Goal: Task Accomplishment & Management: Manage account settings

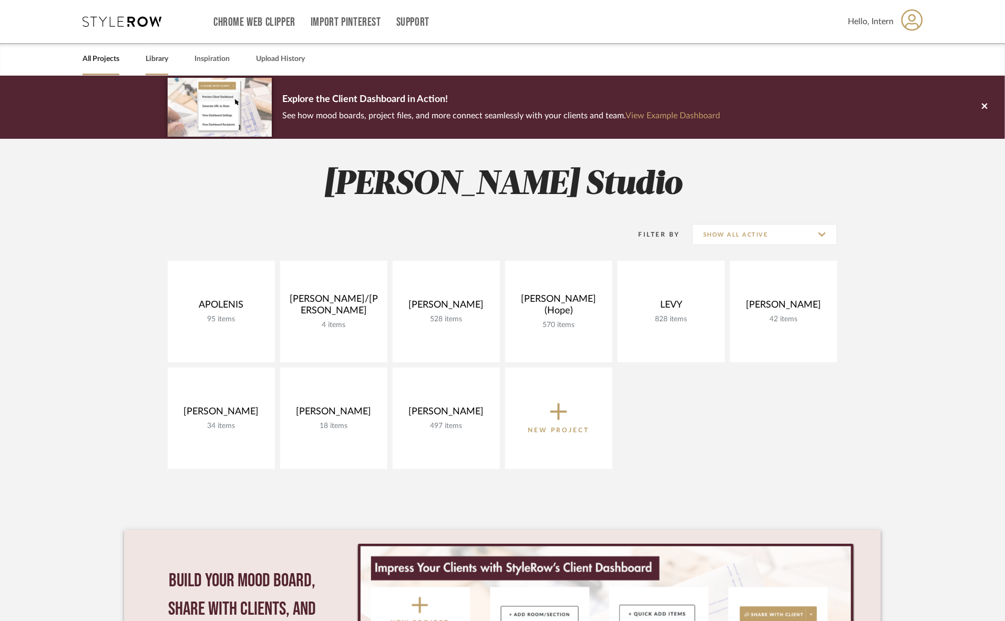
click at [151, 56] on link "Library" at bounding box center [157, 59] width 23 height 14
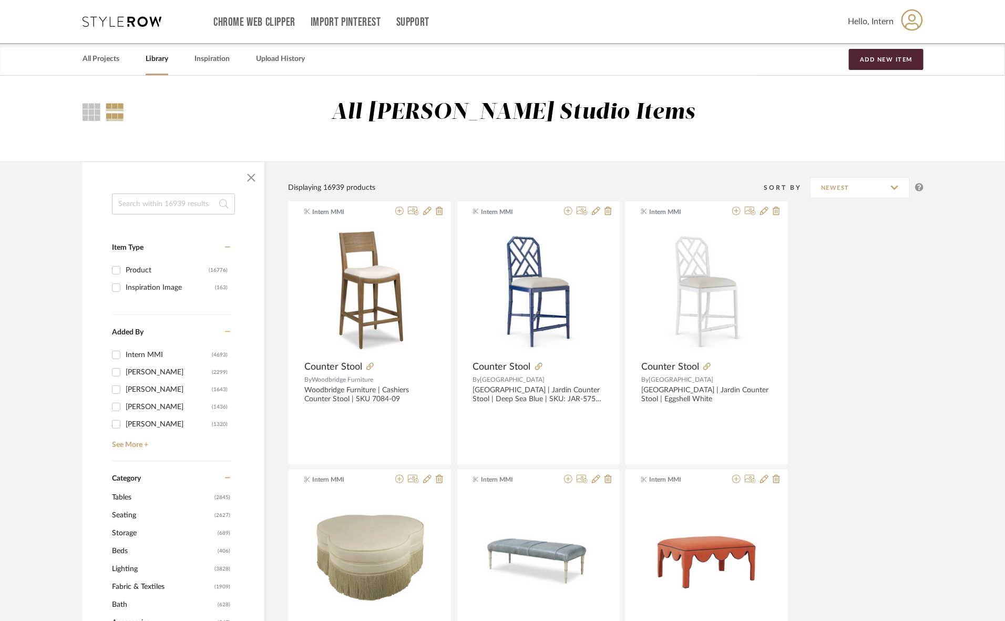
click at [382, 280] on img "0" at bounding box center [369, 289] width 131 height 131
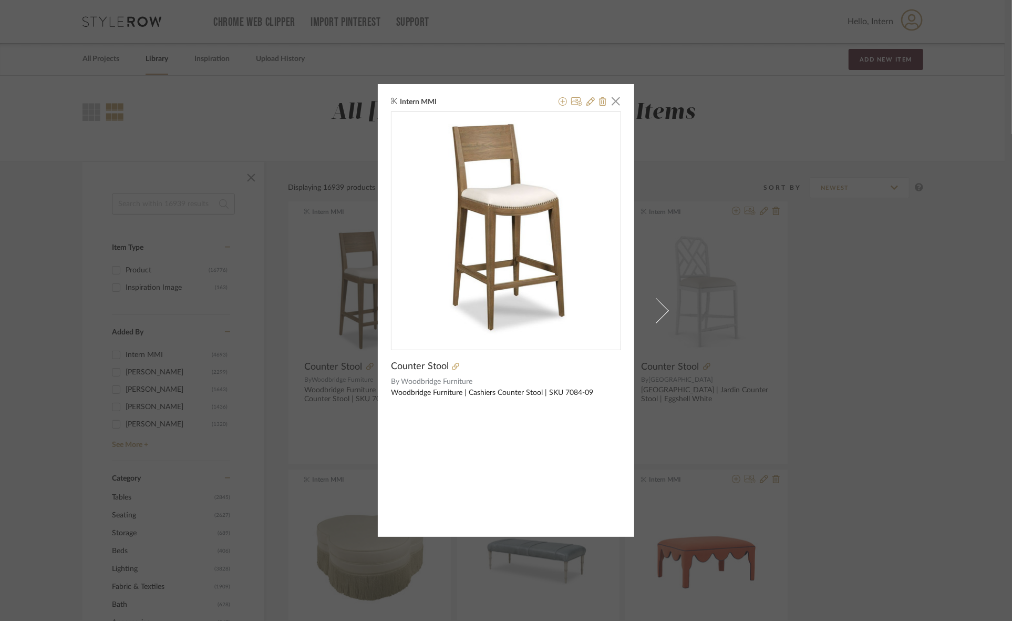
click at [913, 279] on div "Intern MMI × Counter Stool By Woodbridge Furniture Woodbridge Furniture | Cashi…" at bounding box center [506, 310] width 1012 height 621
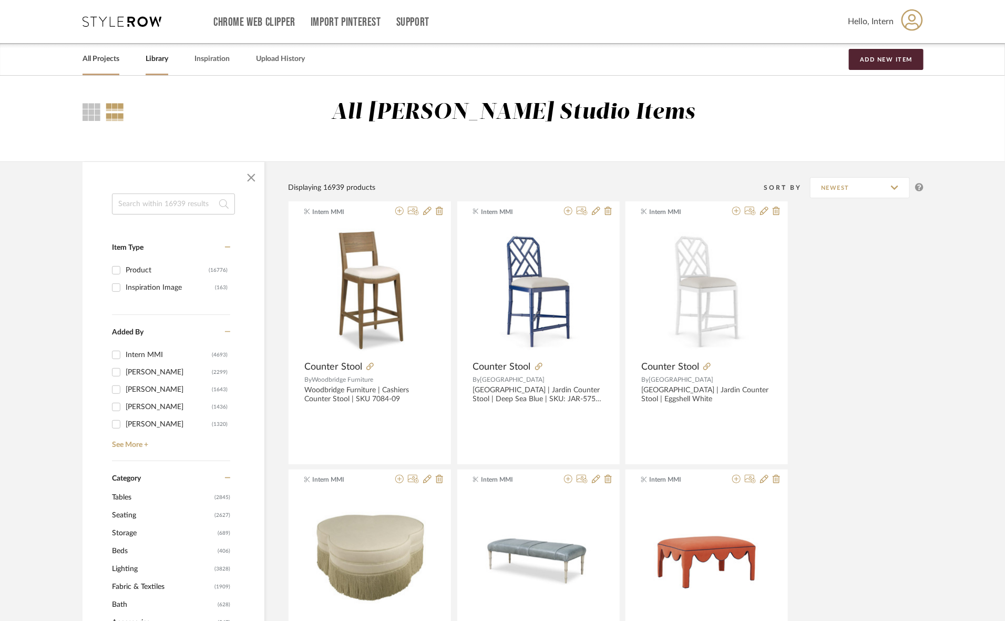
click at [106, 58] on link "All Projects" at bounding box center [101, 59] width 37 height 14
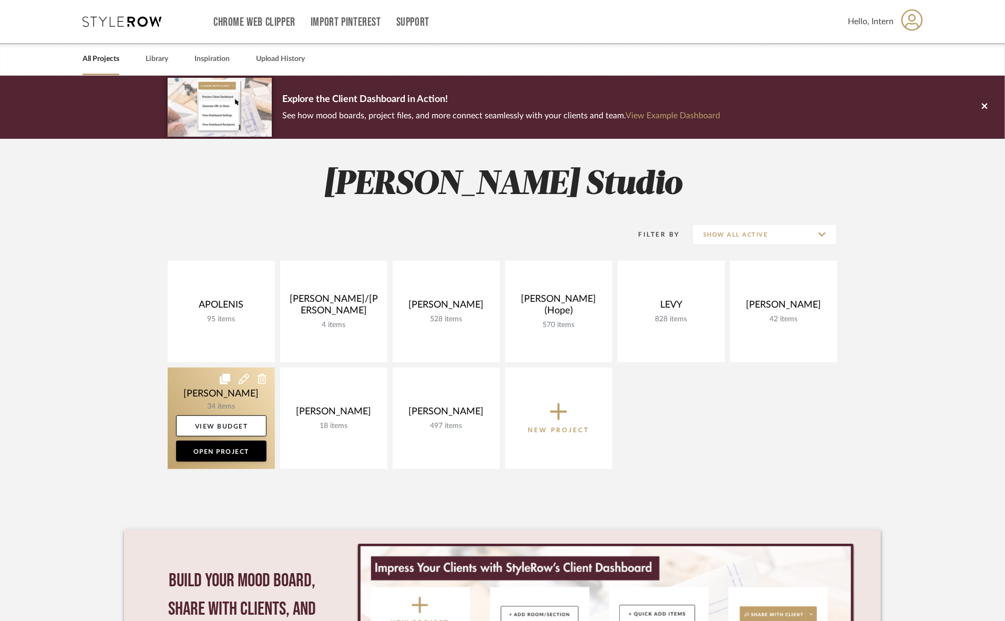
click at [259, 400] on link at bounding box center [221, 417] width 107 height 101
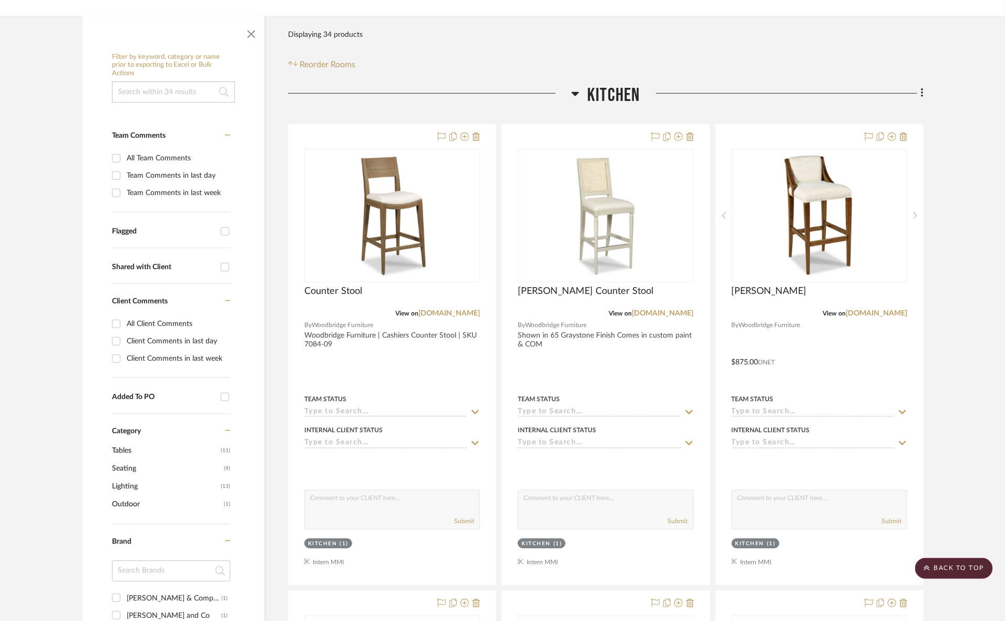
scroll to position [131, 0]
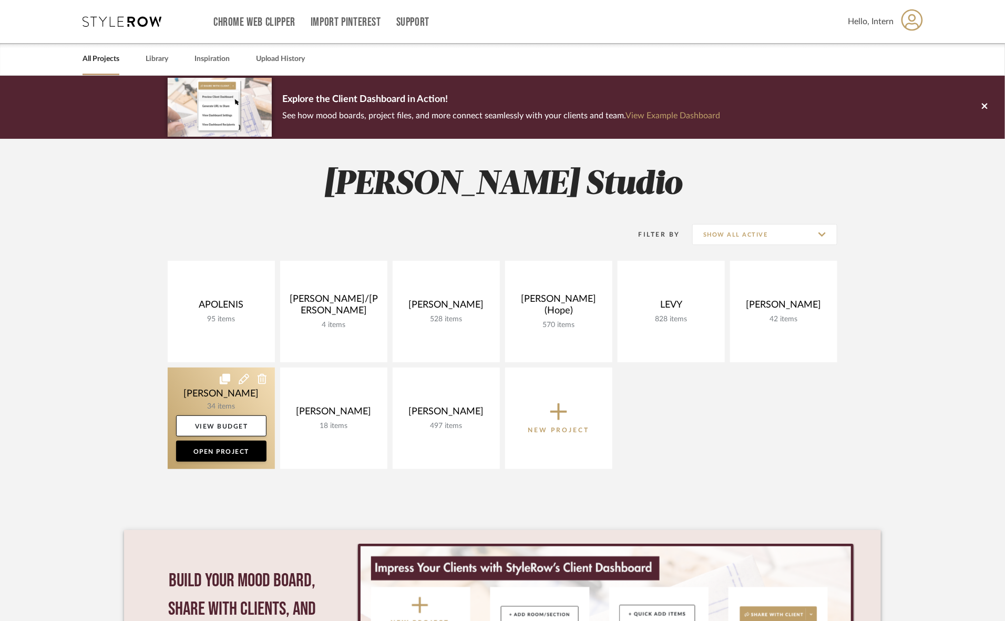
click at [267, 401] on link at bounding box center [221, 417] width 107 height 101
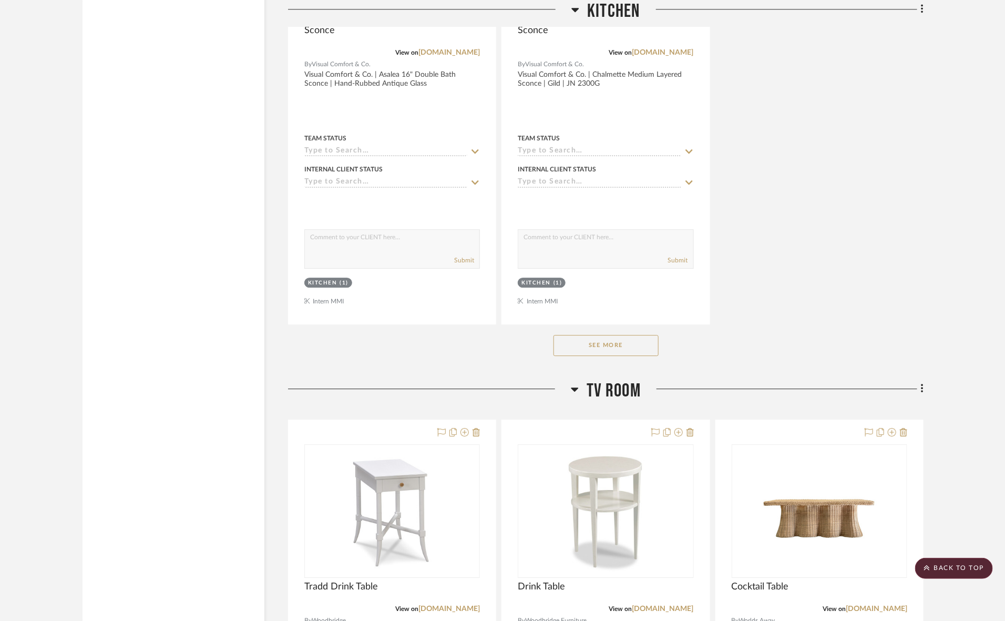
scroll to position [1379, 0]
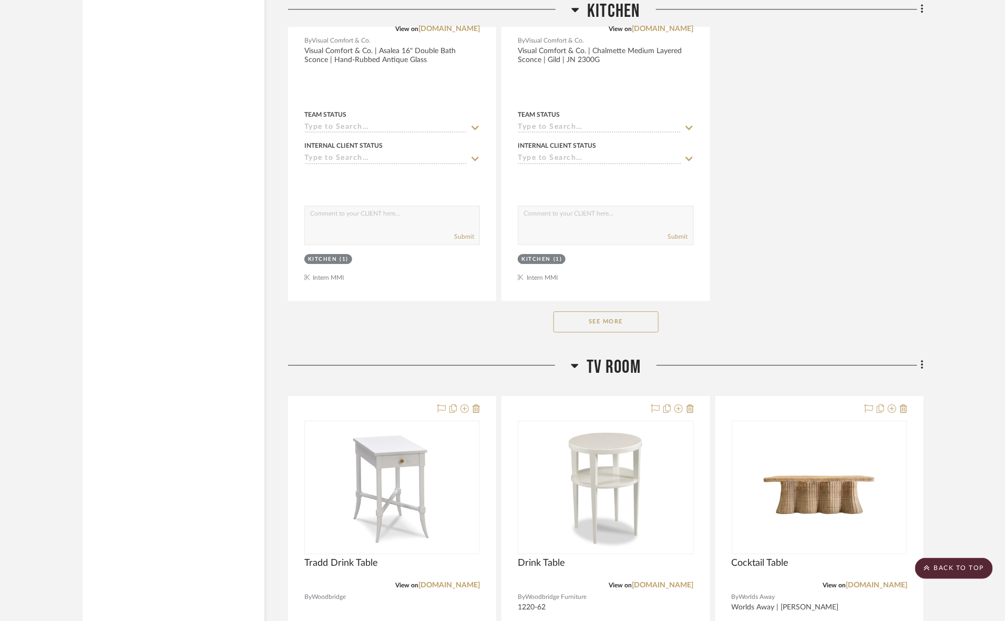
click at [595, 319] on button "See More" at bounding box center [605, 321] width 105 height 21
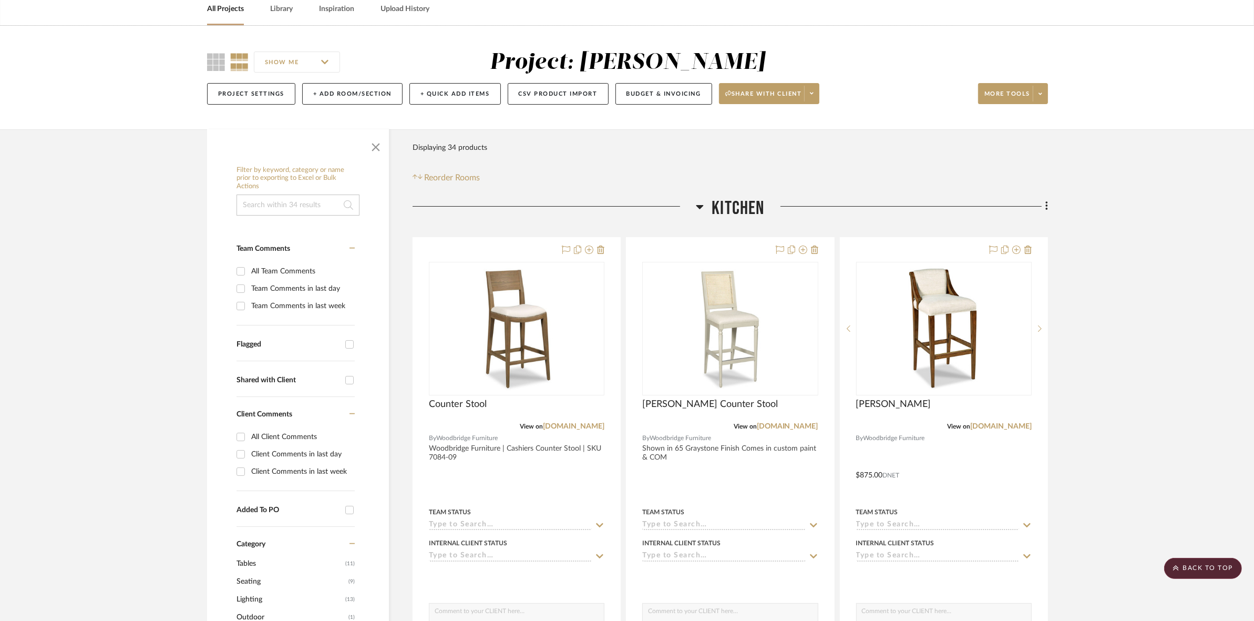
scroll to position [0, 0]
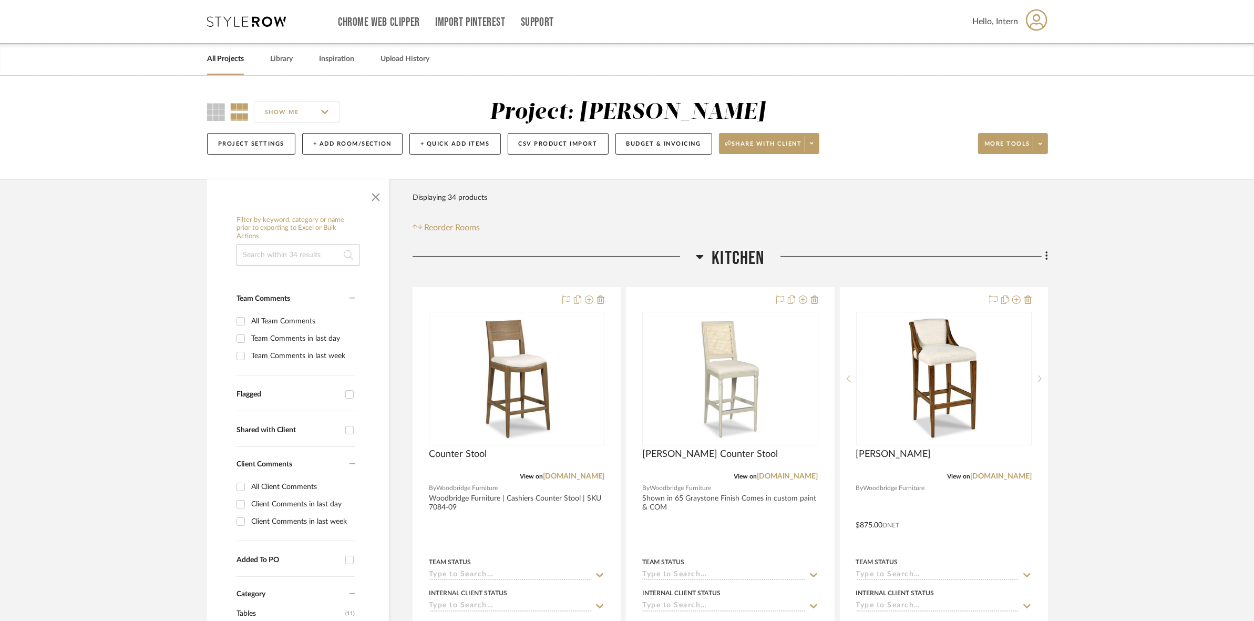
click at [263, 22] on icon at bounding box center [246, 21] width 79 height 11
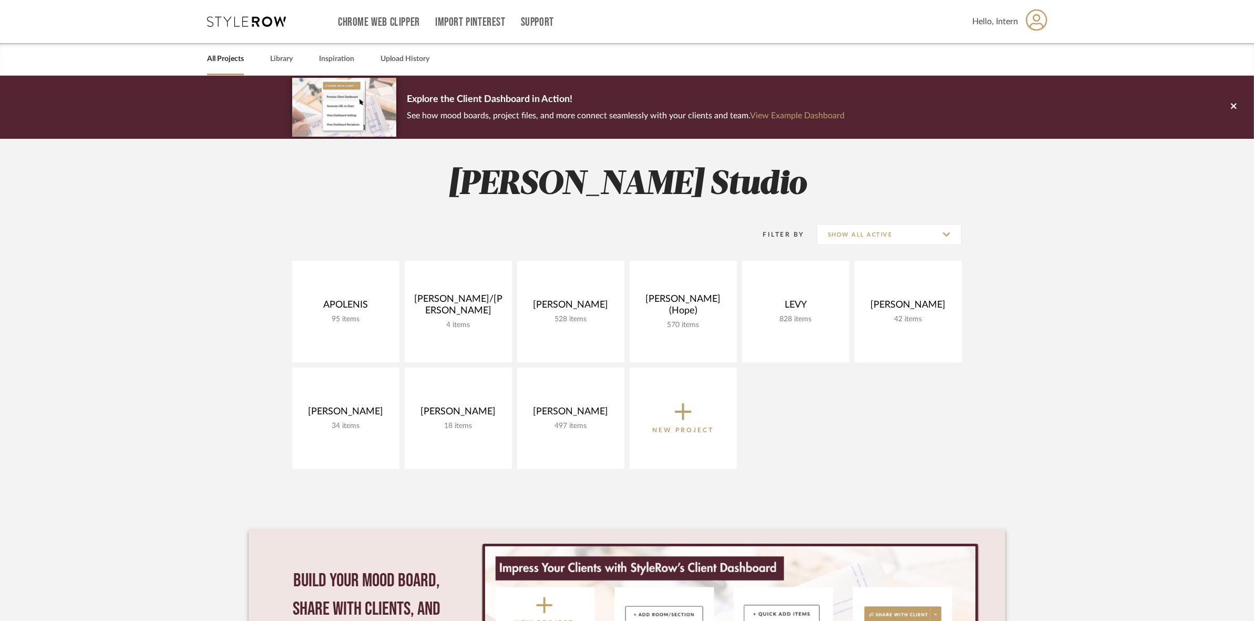
click at [877, 222] on div "Filter By Show All Active" at bounding box center [849, 234] width 224 height 26
click at [873, 226] on input "Show All Active" at bounding box center [889, 234] width 145 height 21
click at [846, 314] on span "Archived" at bounding box center [890, 310] width 125 height 9
type input "Archived"
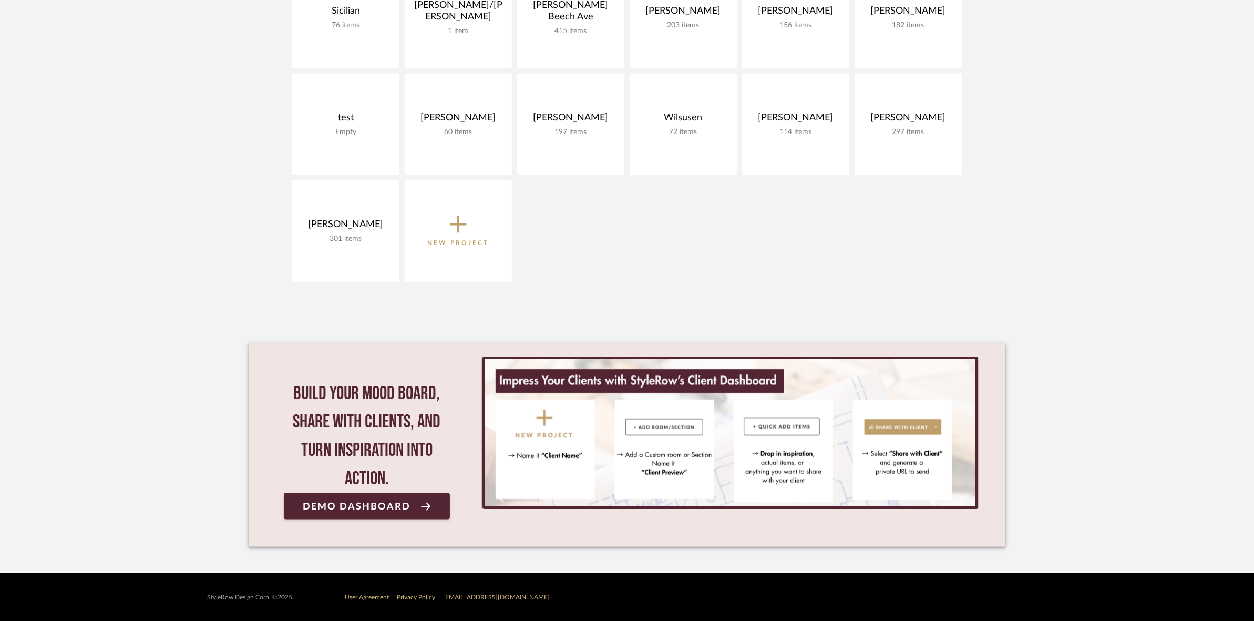
scroll to position [1418, 0]
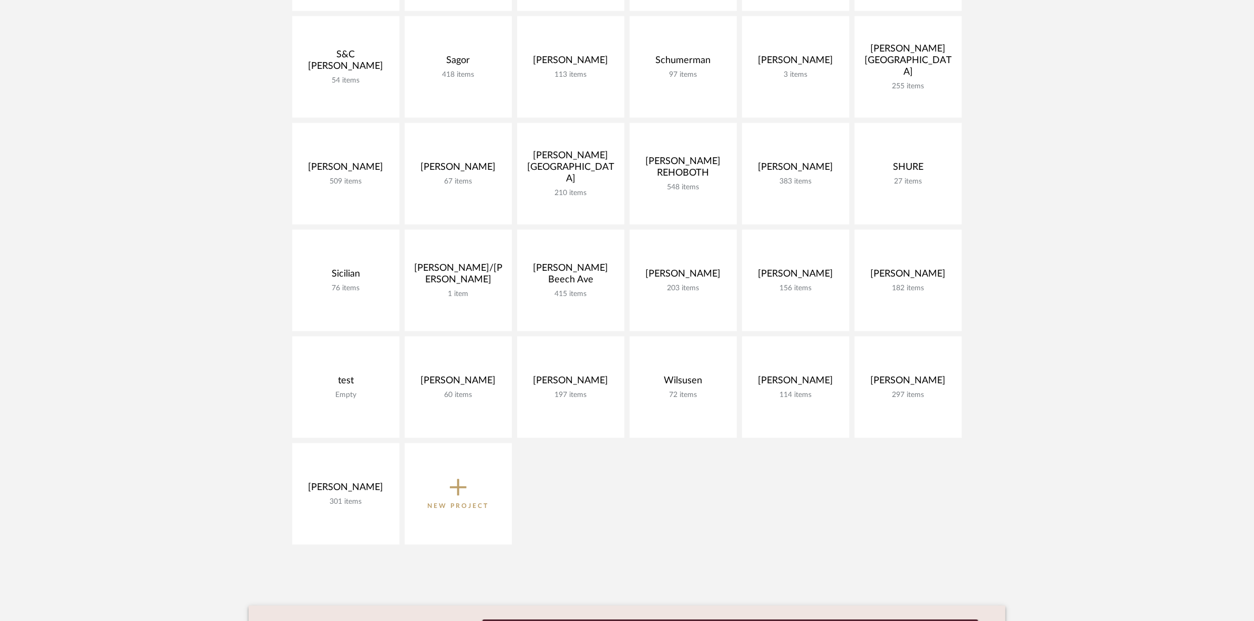
drag, startPoint x: 376, startPoint y: 355, endPoint x: 182, endPoint y: 356, distance: 194.4
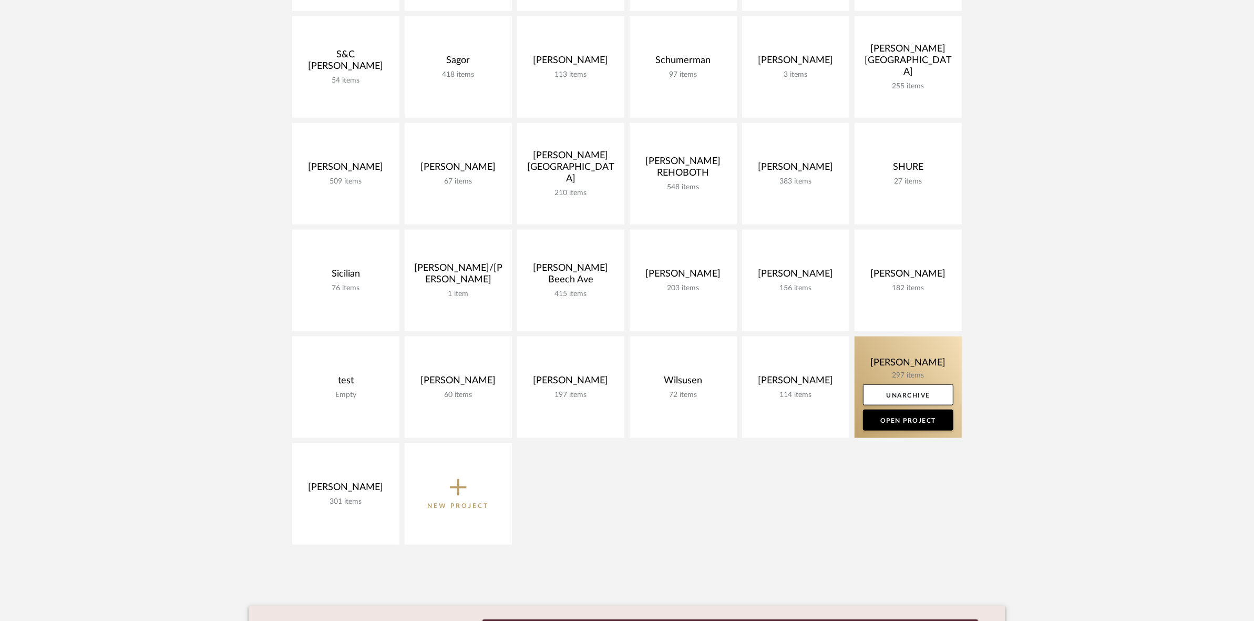
click at [870, 353] on link at bounding box center [907, 386] width 107 height 101
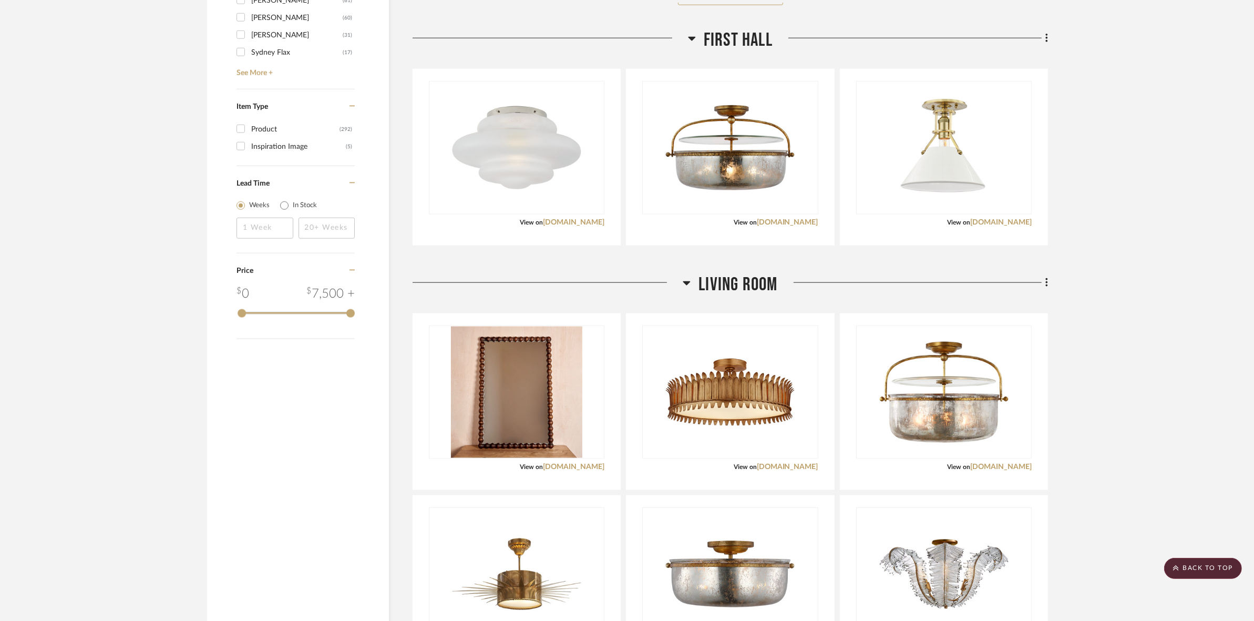
scroll to position [1511, 0]
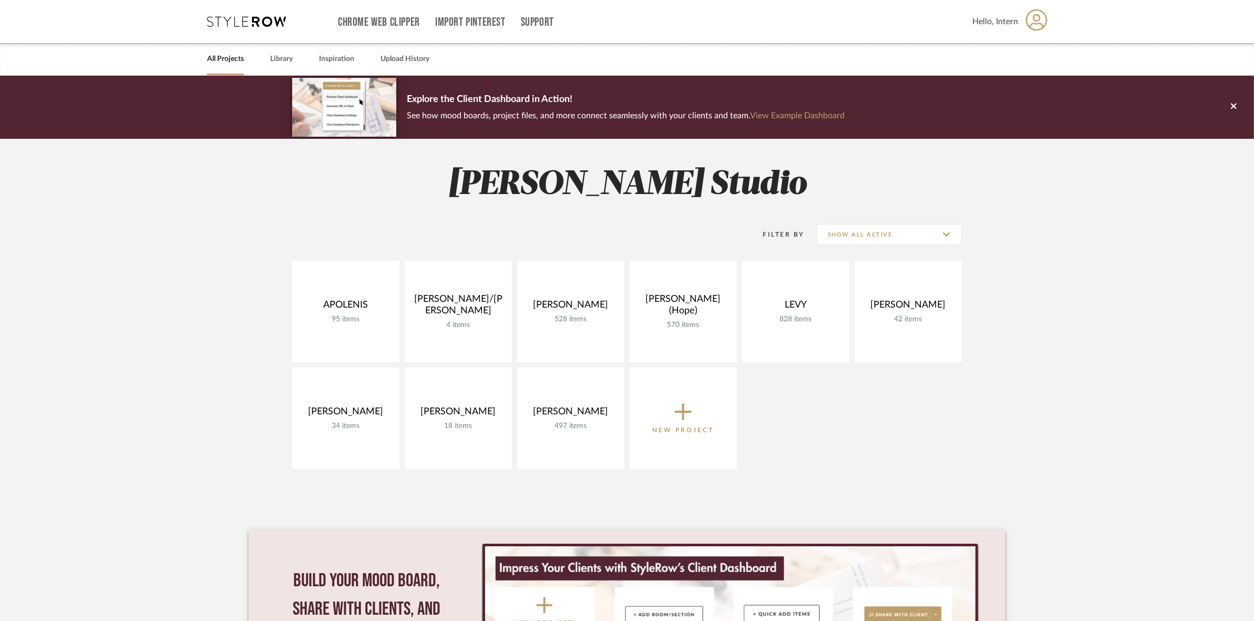
click at [669, 410] on span "New Project" at bounding box center [683, 417] width 61 height 35
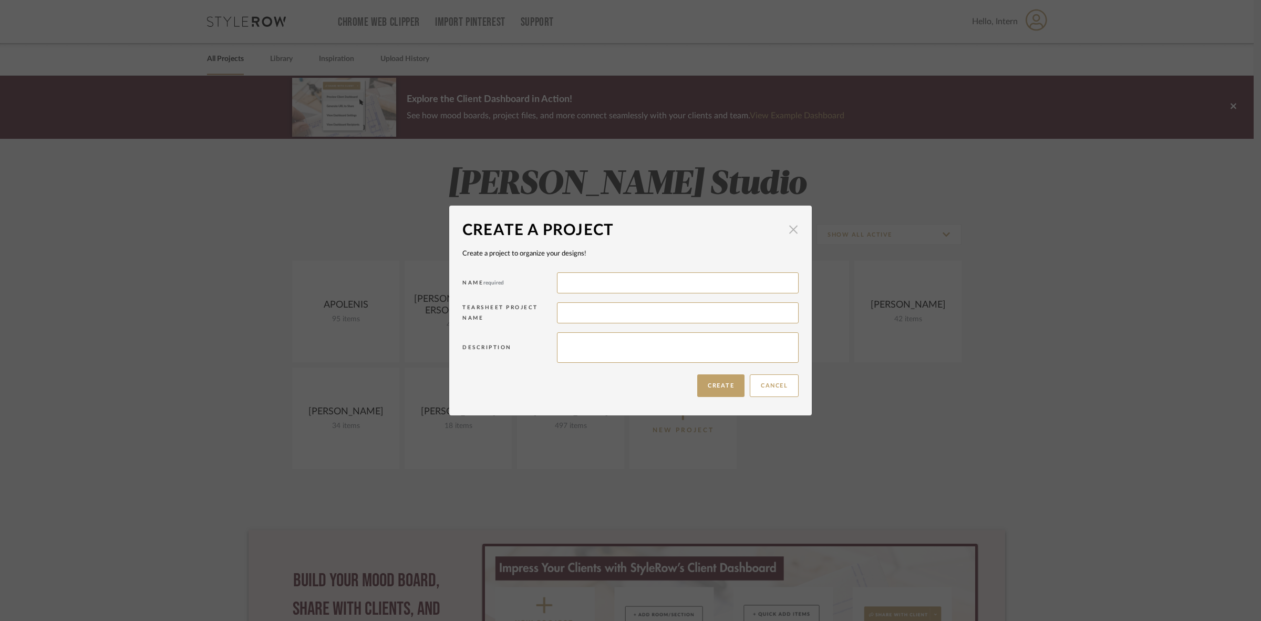
click at [787, 229] on span "button" at bounding box center [793, 229] width 21 height 21
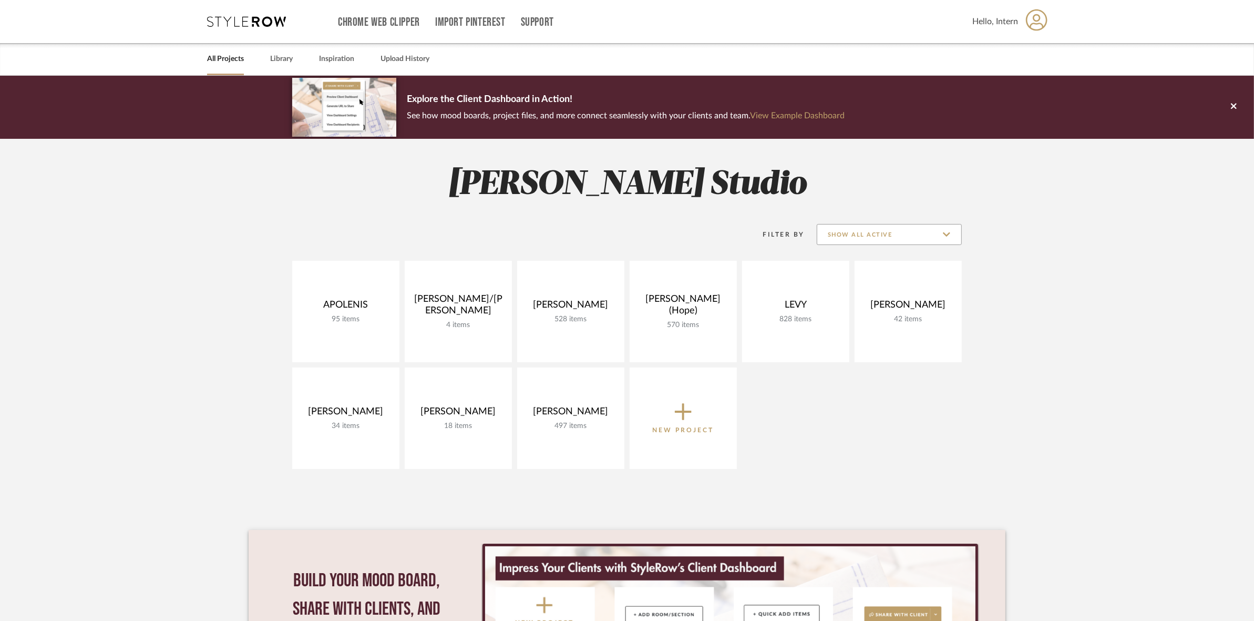
click at [837, 228] on input "Show All Active" at bounding box center [889, 234] width 145 height 21
click at [864, 308] on span "Archived" at bounding box center [890, 310] width 125 height 9
type input "Archived"
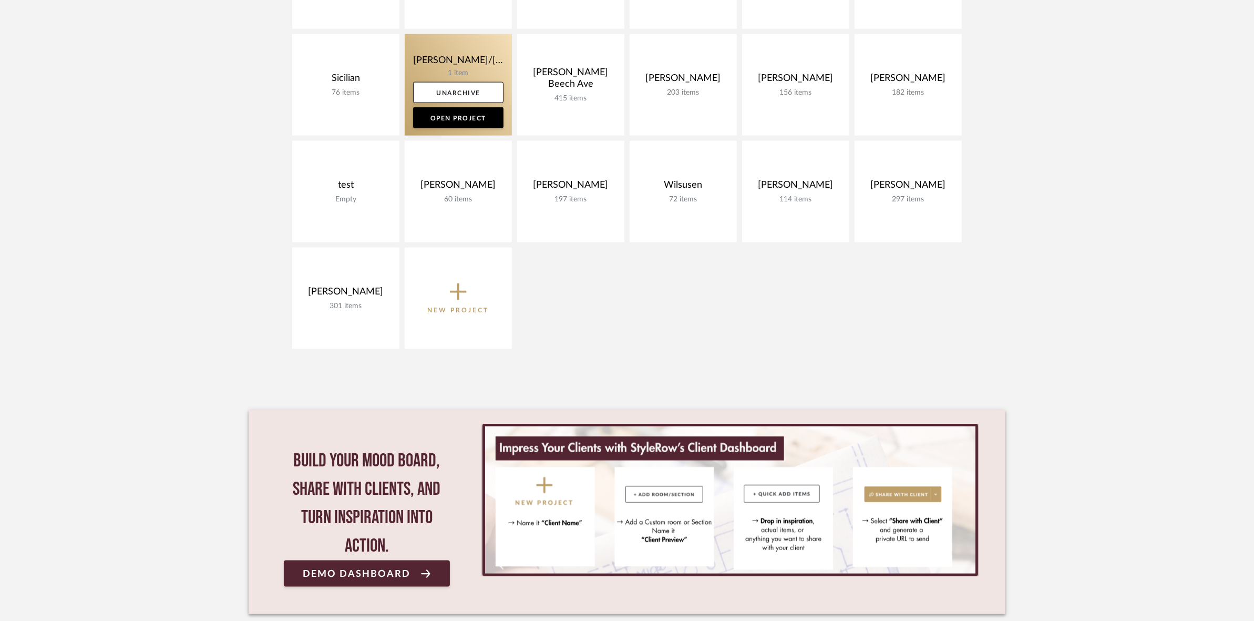
scroll to position [1642, 0]
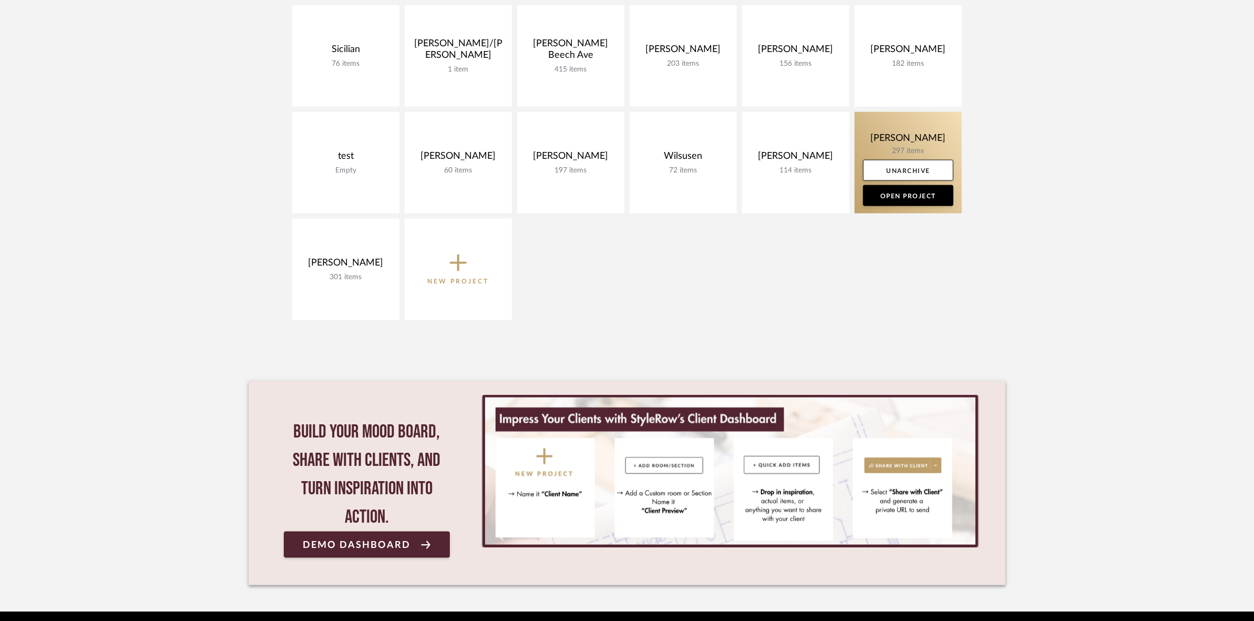
click at [873, 132] on link at bounding box center [907, 162] width 107 height 101
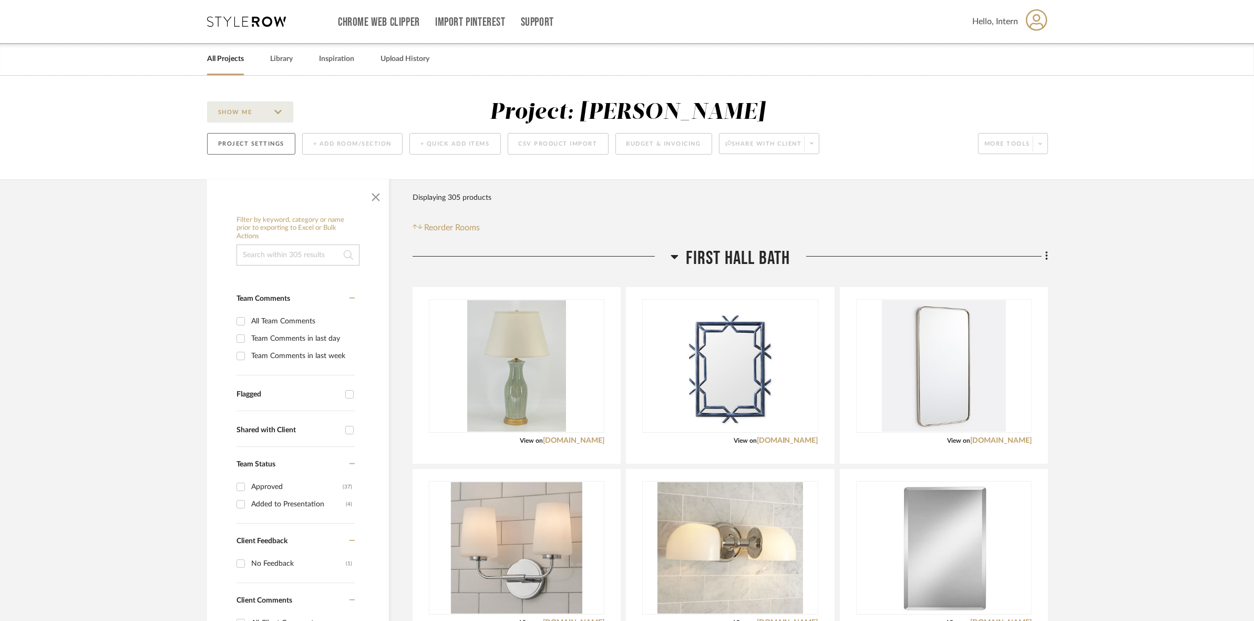
click at [269, 143] on button "Project Settings" at bounding box center [251, 144] width 88 height 22
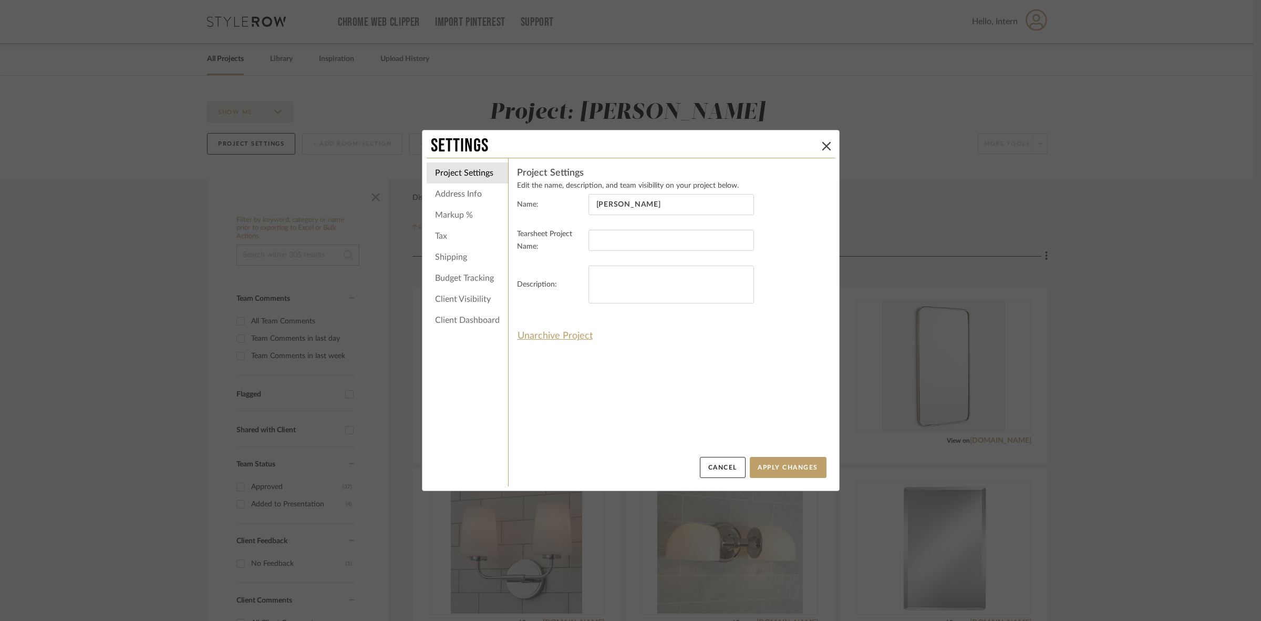
click at [467, 316] on li "Client Dashboard" at bounding box center [467, 320] width 81 height 21
click at [463, 190] on li "Address Info" at bounding box center [467, 193] width 81 height 21
click at [820, 143] on button at bounding box center [826, 146] width 13 height 13
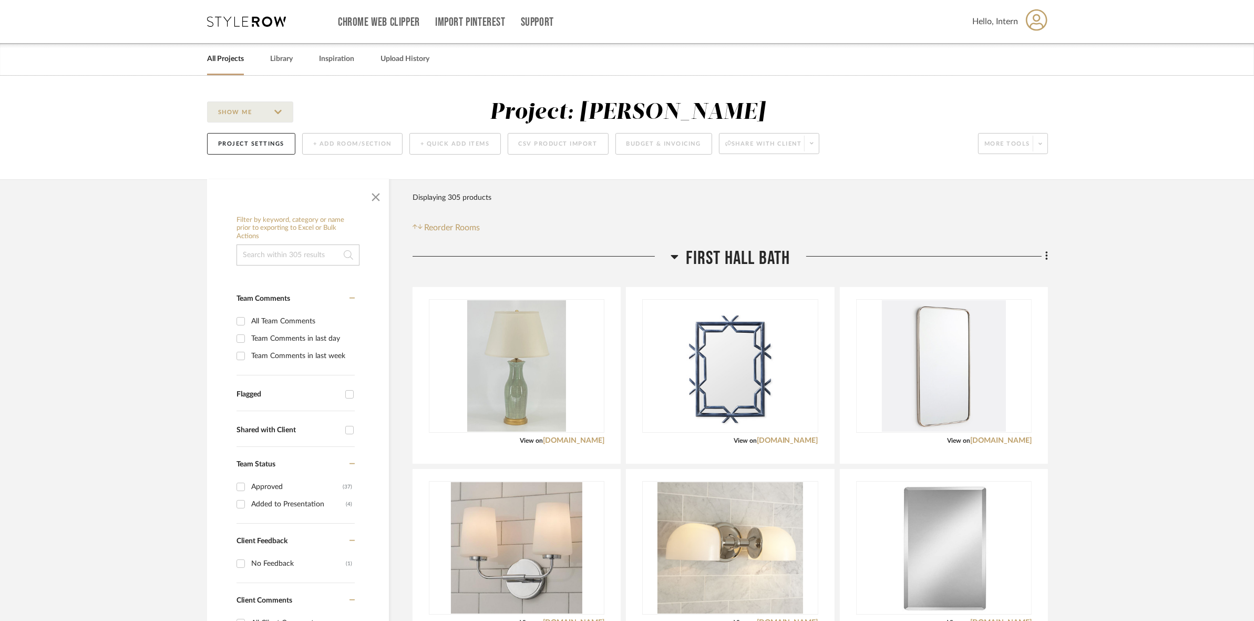
click at [226, 66] on link "All Projects" at bounding box center [225, 59] width 37 height 14
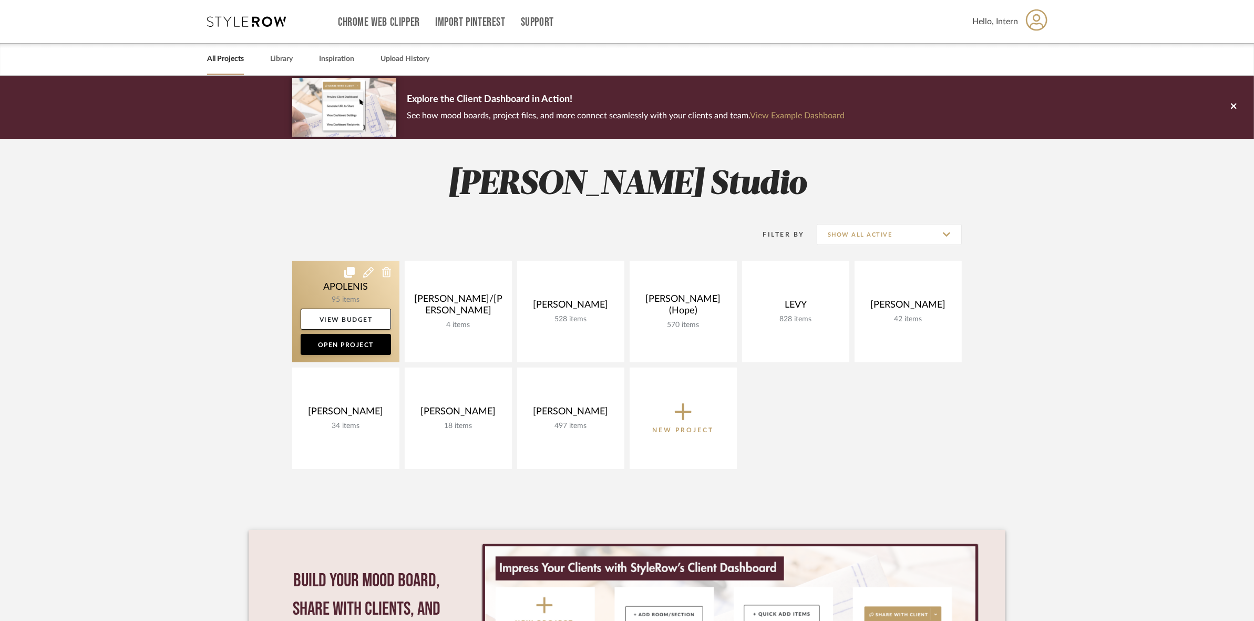
click at [365, 272] on icon at bounding box center [368, 272] width 11 height 11
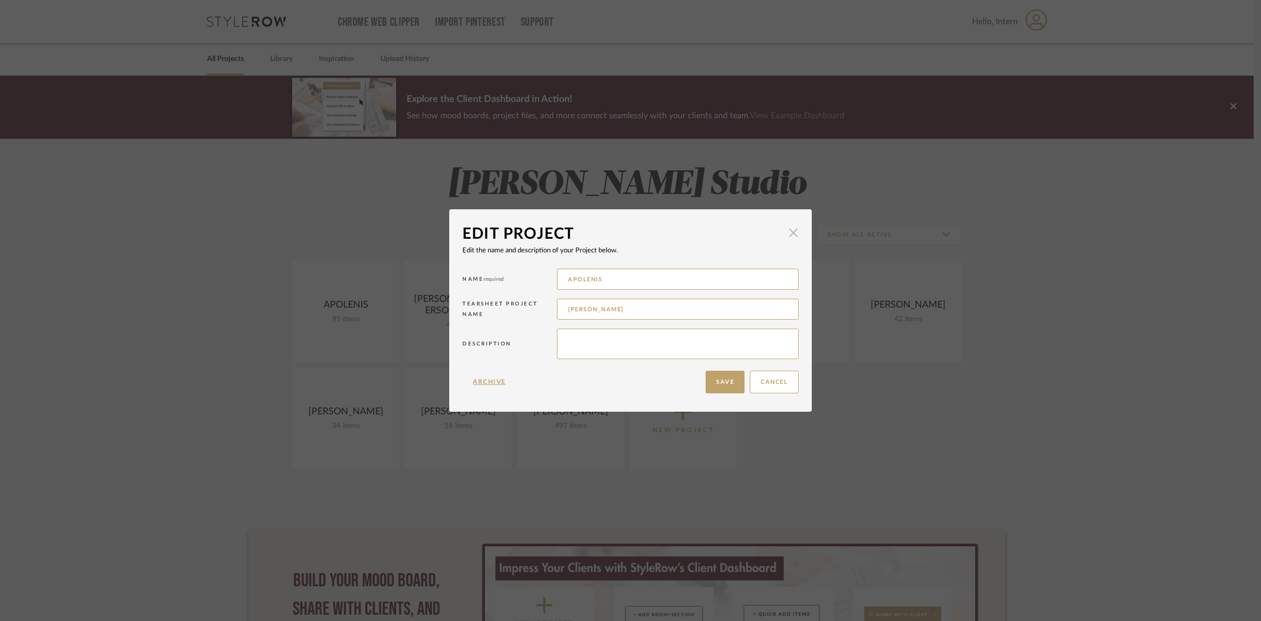
click at [795, 224] on span "button" at bounding box center [793, 232] width 21 height 21
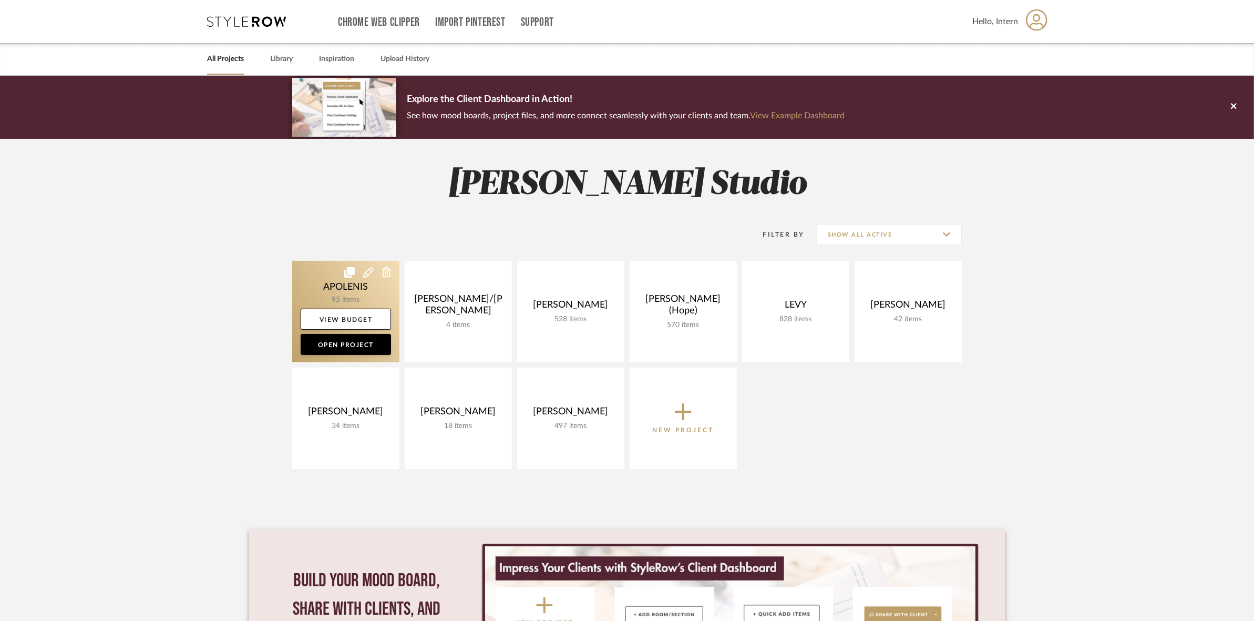
click at [310, 277] on link at bounding box center [345, 311] width 107 height 101
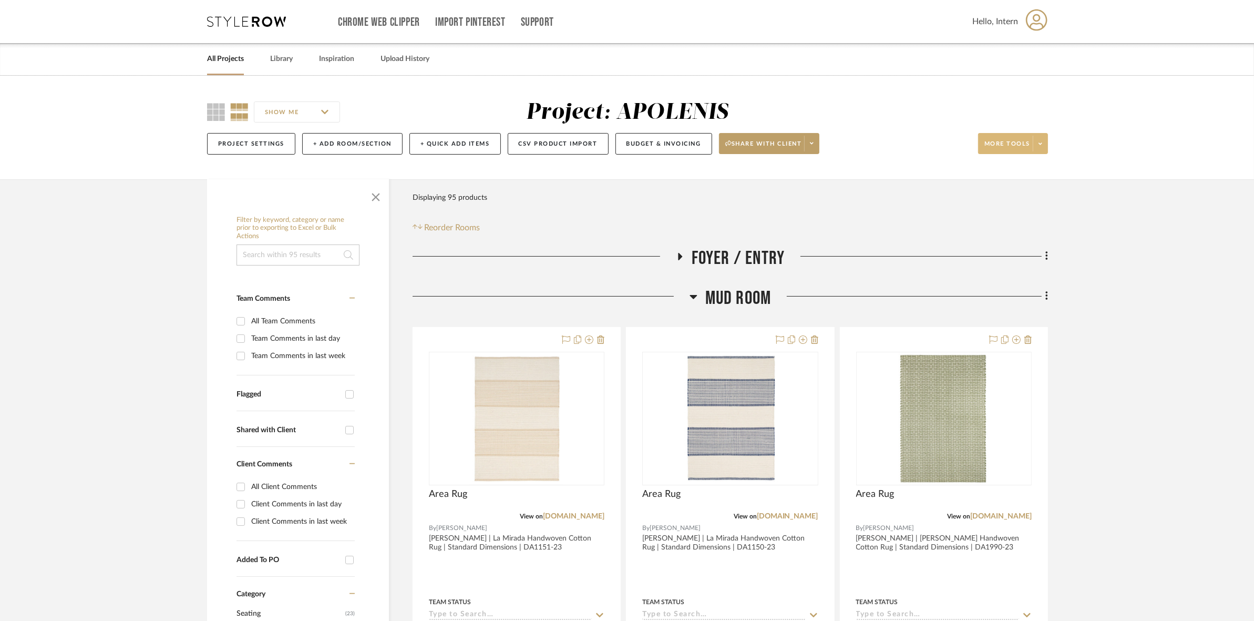
click at [1012, 142] on span at bounding box center [1040, 144] width 15 height 16
click at [1012, 142] on div at bounding box center [627, 310] width 1254 height 621
click at [222, 62] on link "All Projects" at bounding box center [225, 59] width 37 height 14
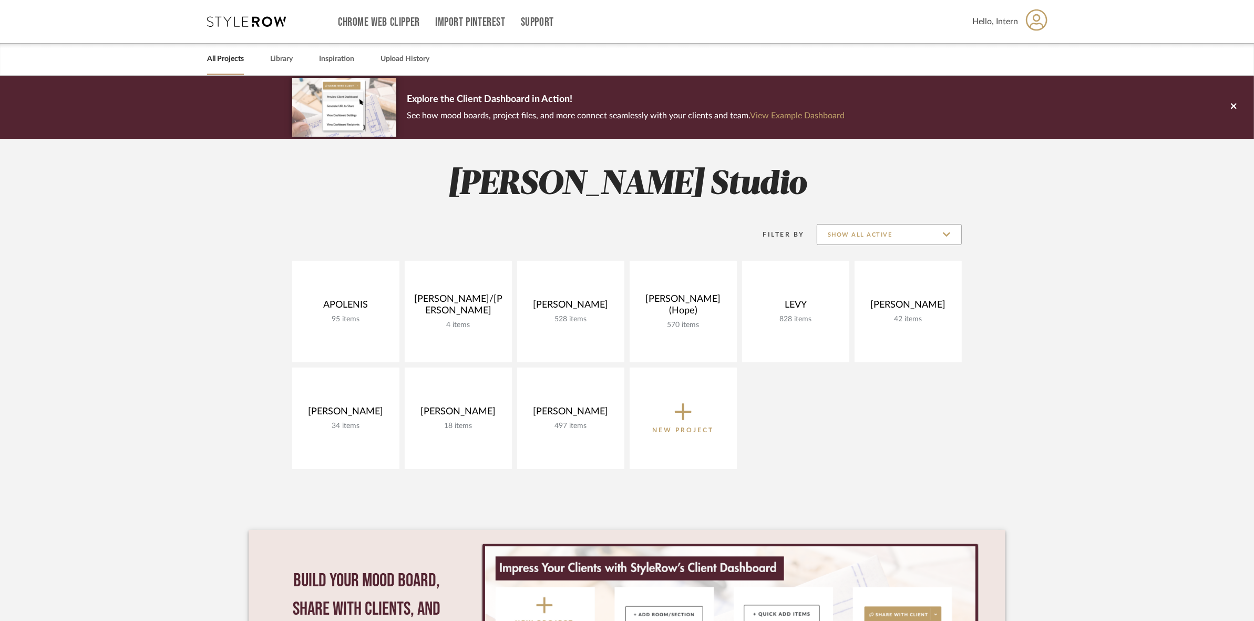
click at [846, 231] on input "Show All Active" at bounding box center [889, 234] width 145 height 21
click at [849, 305] on span "Archived" at bounding box center [889, 310] width 144 height 25
type input "Archived"
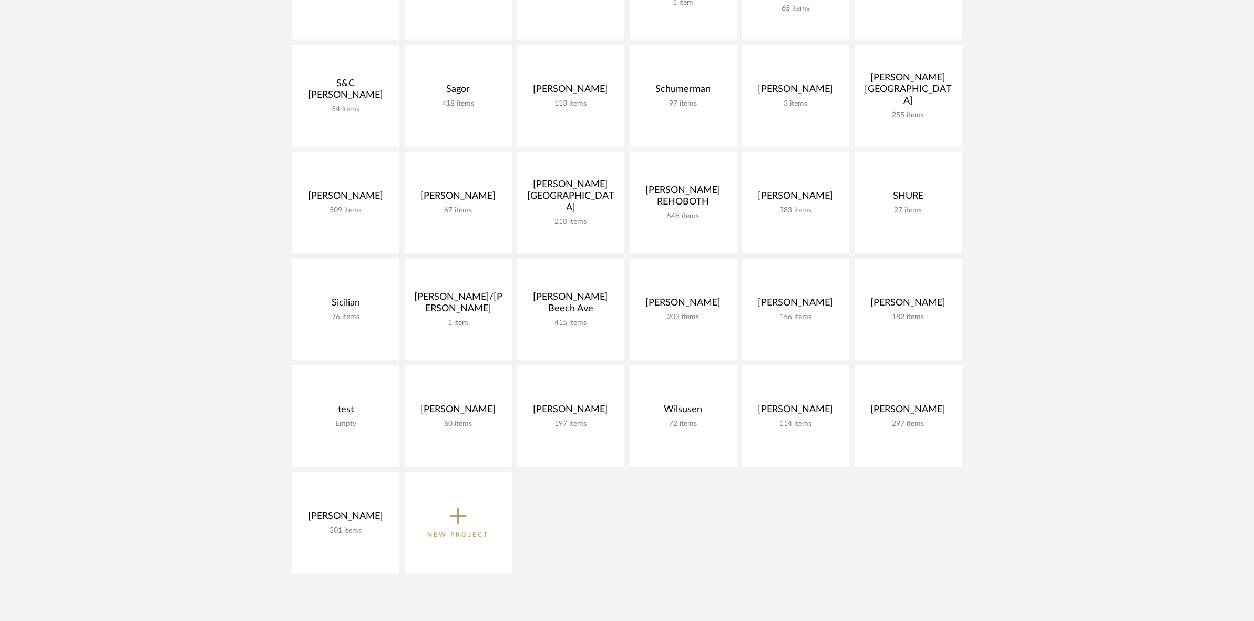
scroll to position [1680, 0]
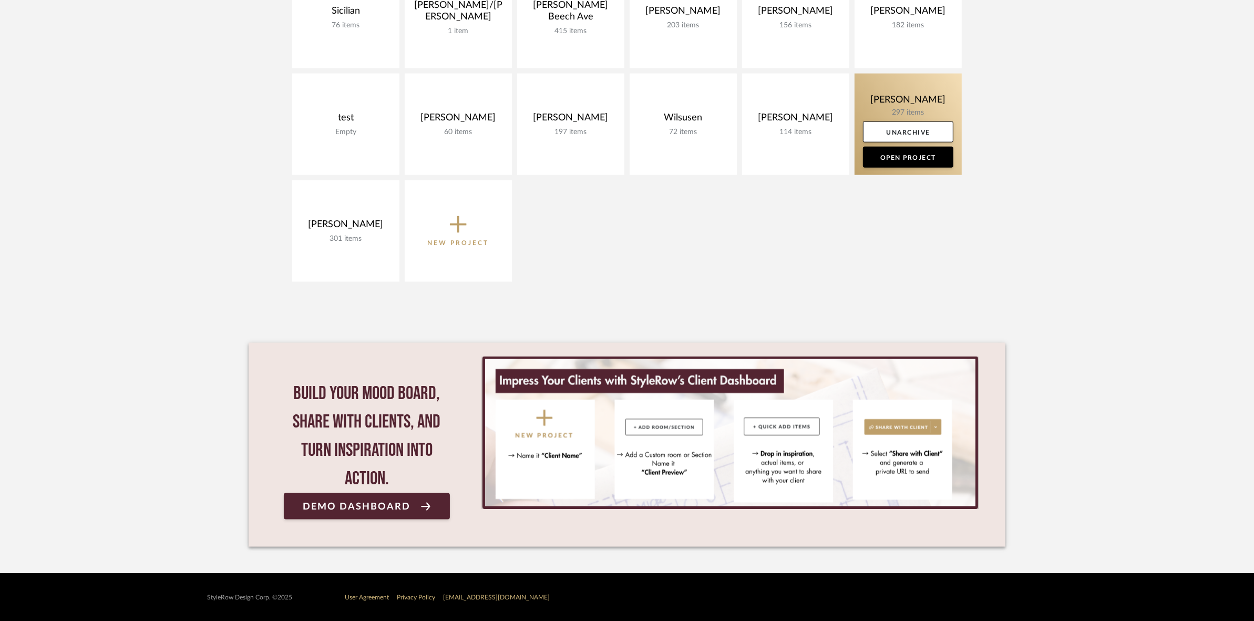
click at [868, 96] on link at bounding box center [907, 124] width 107 height 101
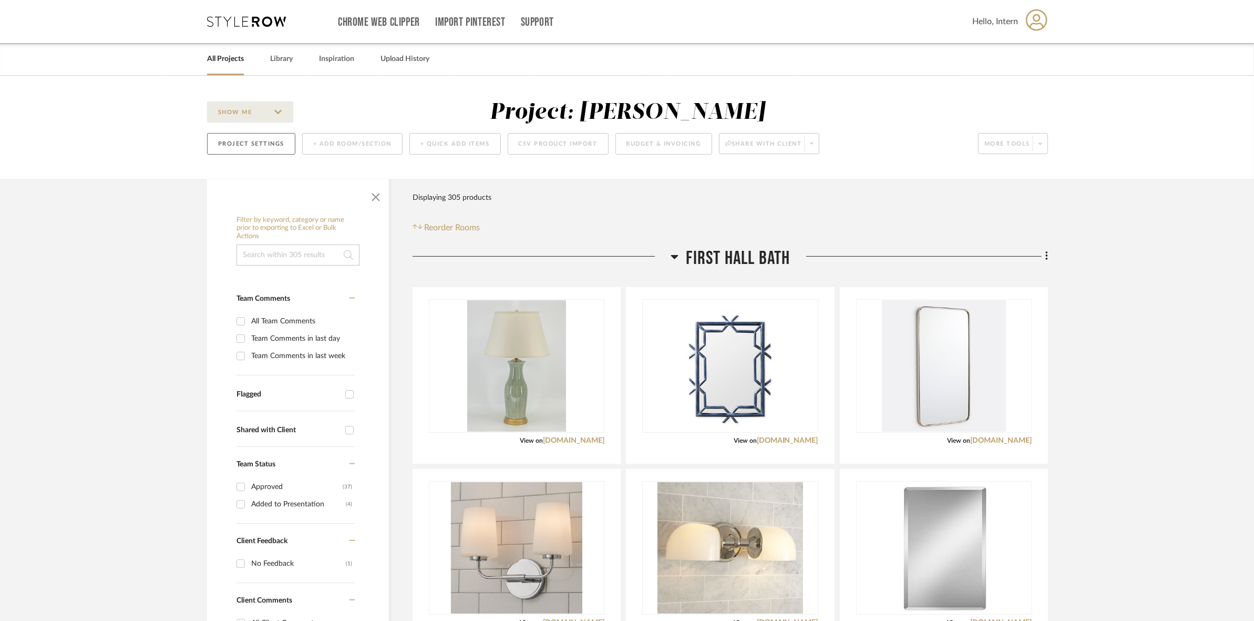
click at [271, 143] on button "Project Settings" at bounding box center [251, 144] width 88 height 22
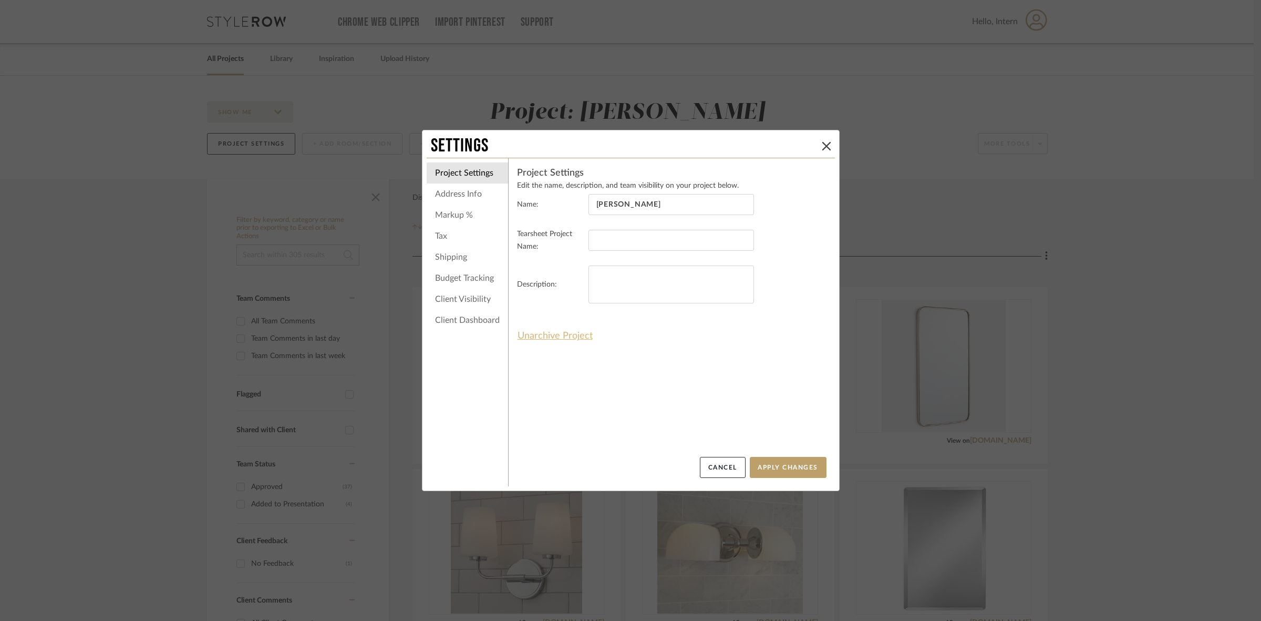
click at [547, 328] on button "Unarchive Project" at bounding box center [555, 336] width 76 height 18
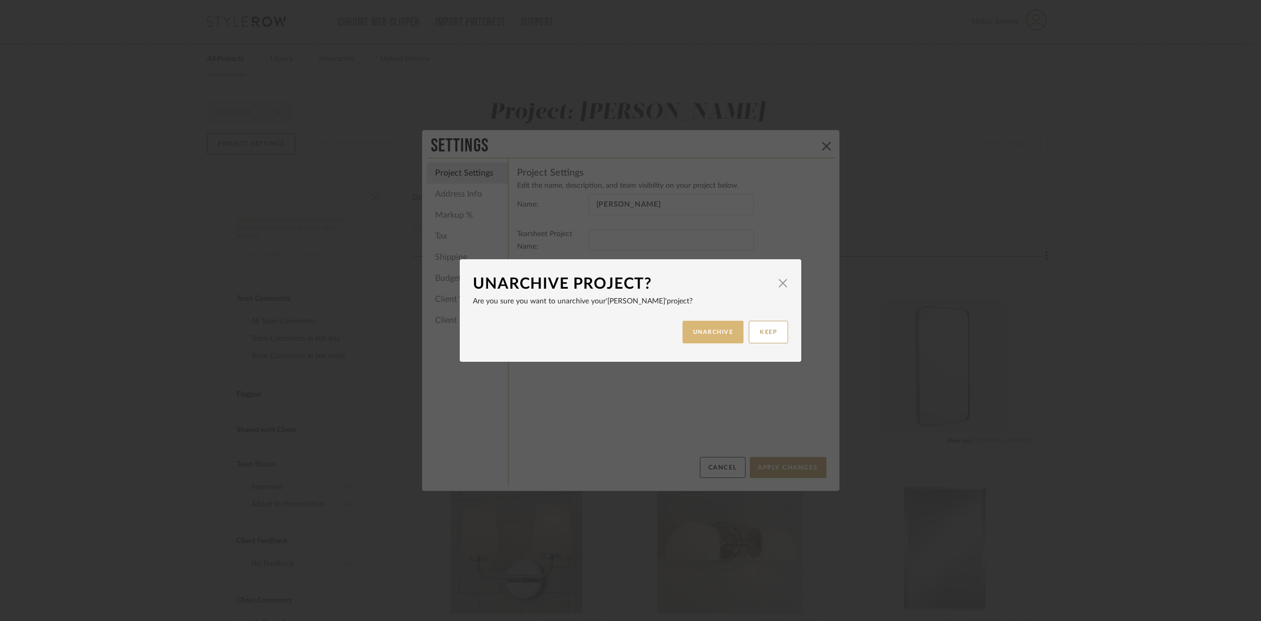
click at [706, 324] on button "UNARCHIVE" at bounding box center [713, 332] width 61 height 23
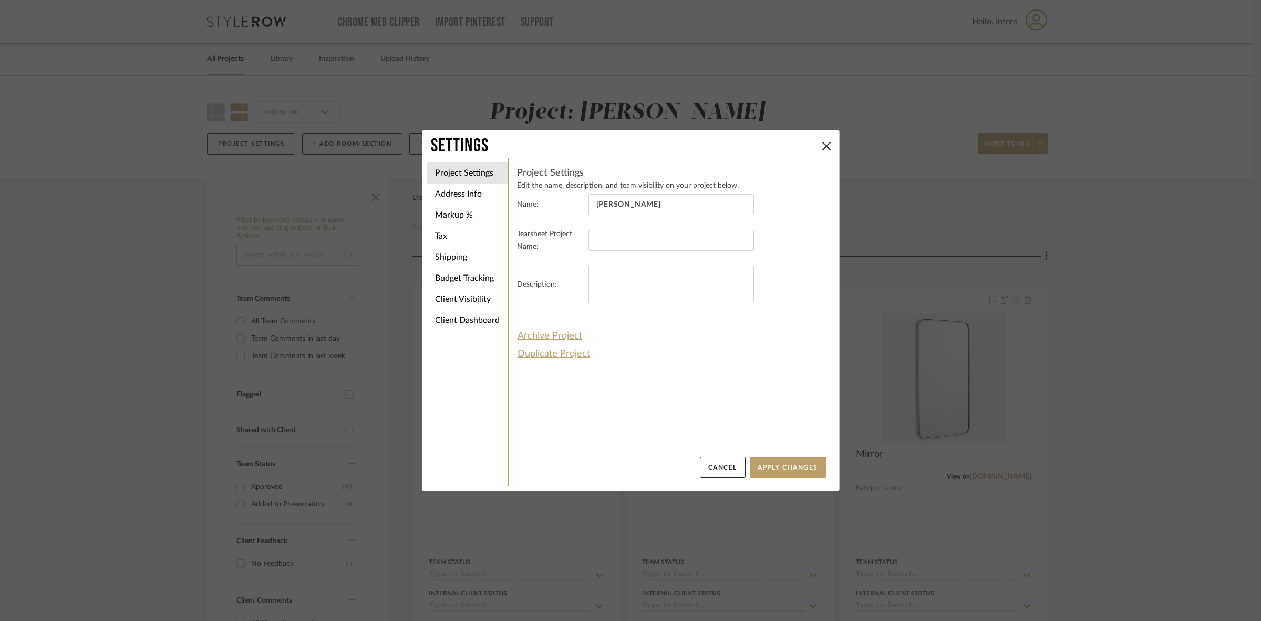
click at [0, 275] on div "Settings Project Settings Address Info Markup % Tax Shipping Budget Tracking Cl…" at bounding box center [630, 310] width 1261 height 621
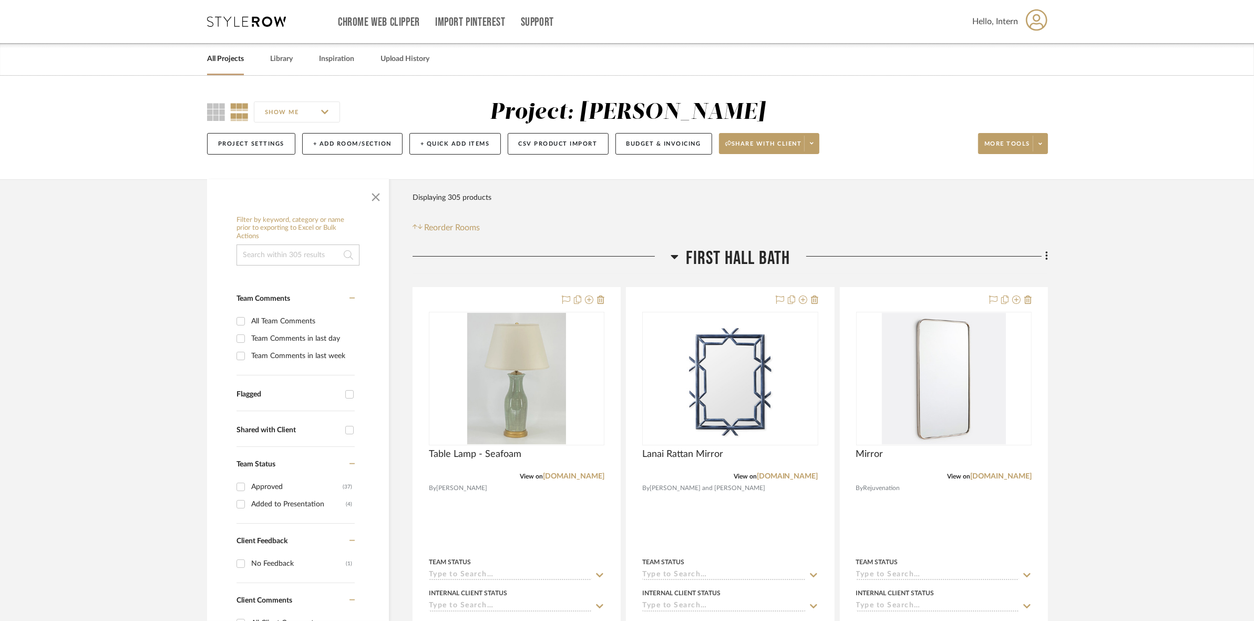
click at [220, 62] on link "All Projects" at bounding box center [225, 59] width 37 height 14
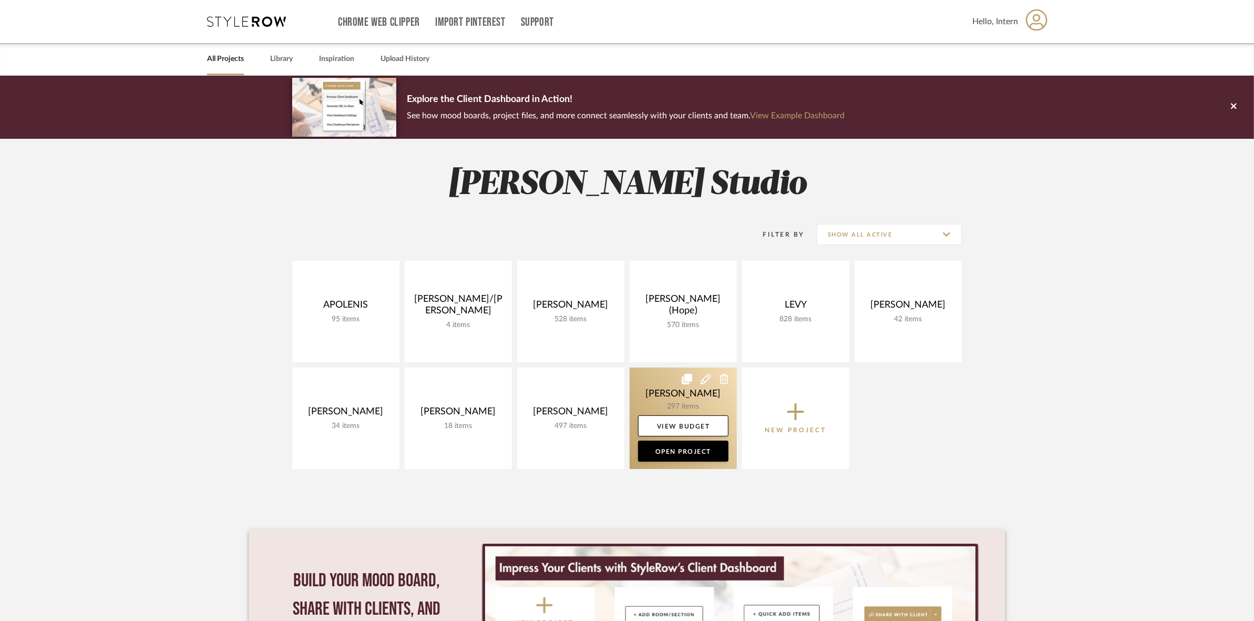
click at [650, 386] on link at bounding box center [683, 417] width 107 height 101
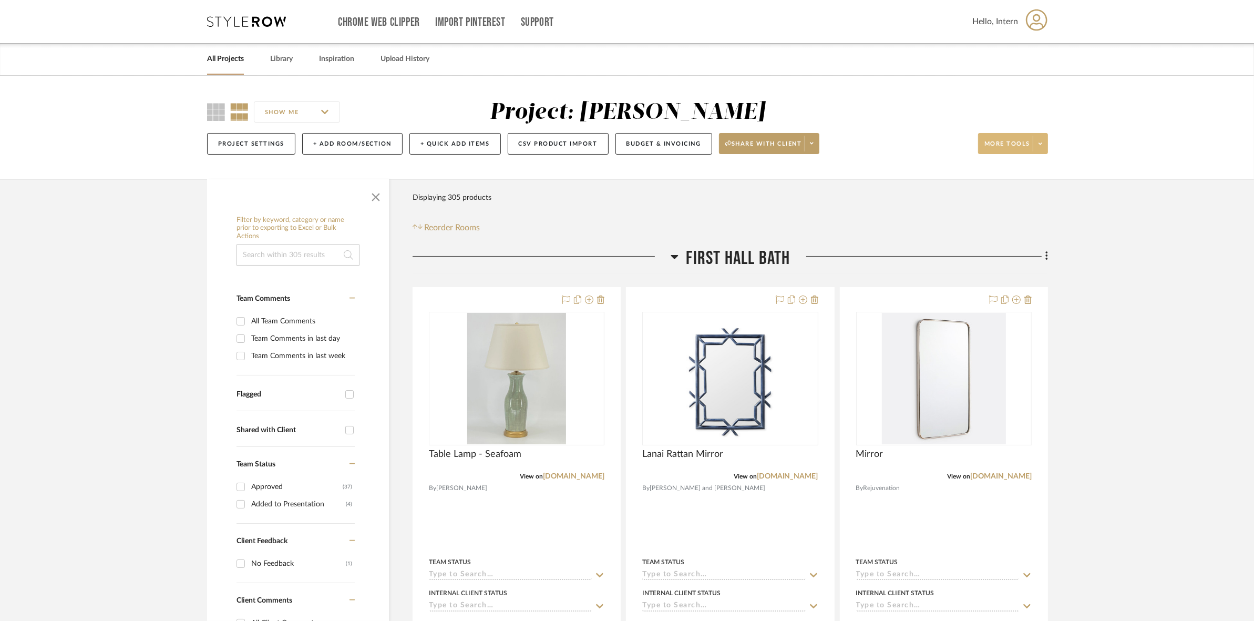
click at [1012, 142] on icon at bounding box center [1040, 144] width 4 height 6
click at [1012, 301] on span "Export To Excel" at bounding box center [1023, 299] width 68 height 9
click at [229, 63] on link "All Projects" at bounding box center [225, 59] width 37 height 14
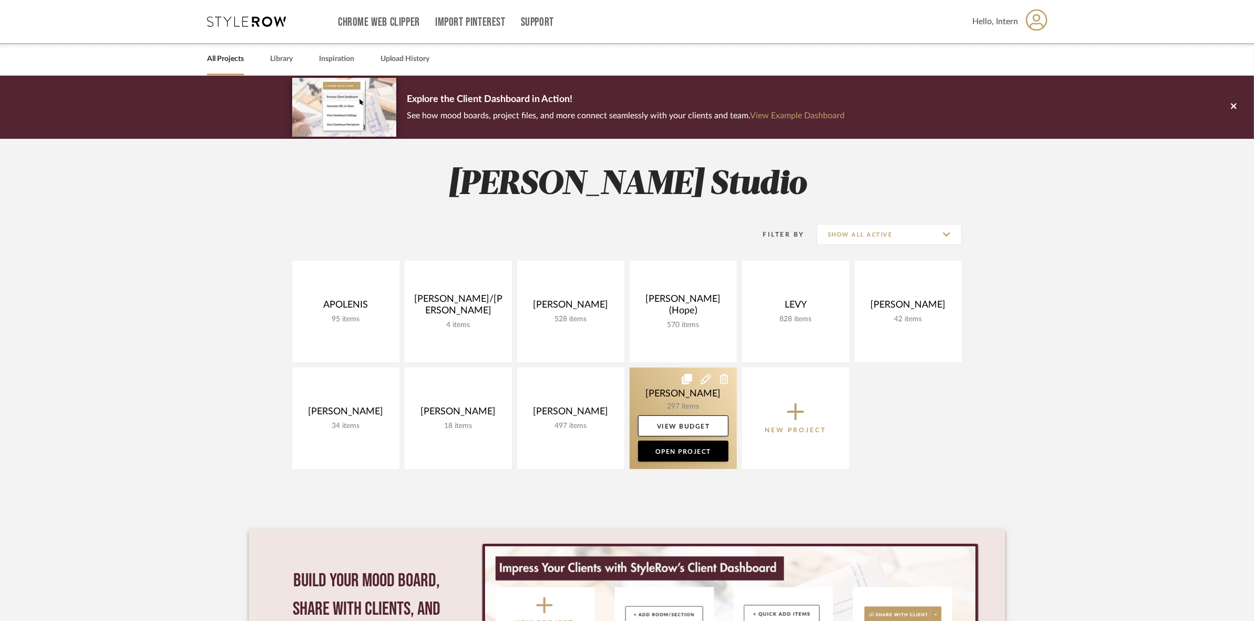
click at [703, 375] on icon at bounding box center [705, 379] width 11 height 11
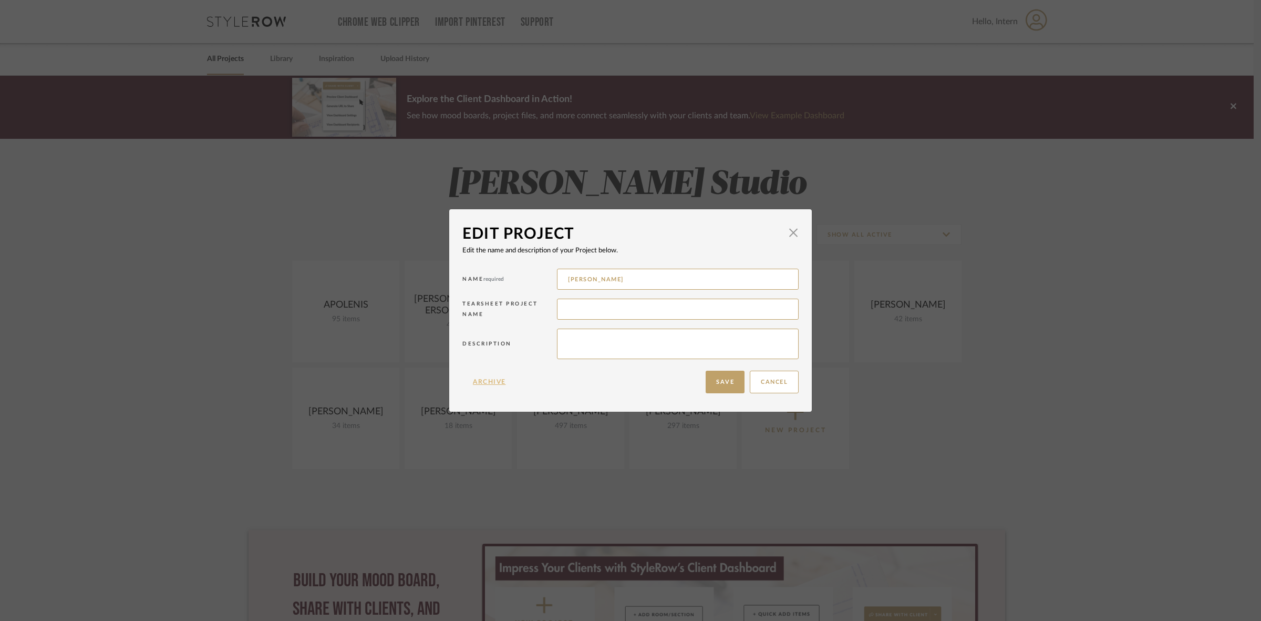
click at [486, 383] on button "Archive" at bounding box center [489, 381] width 54 height 23
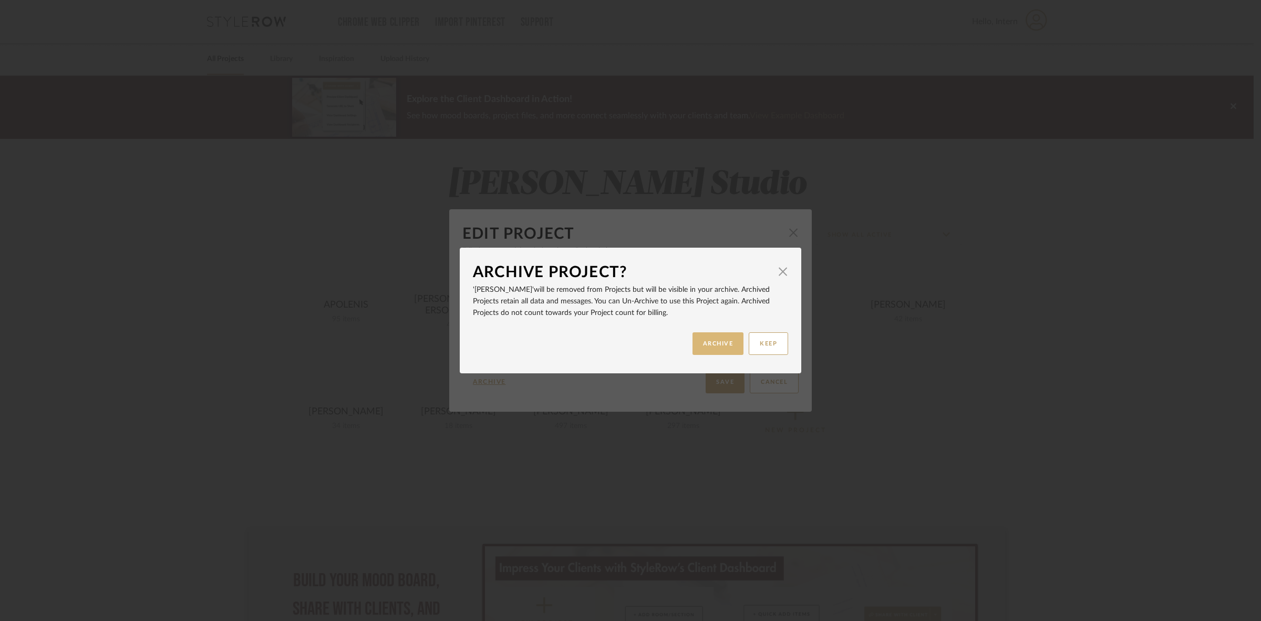
click at [710, 345] on button "ARCHIVE" at bounding box center [718, 343] width 51 height 23
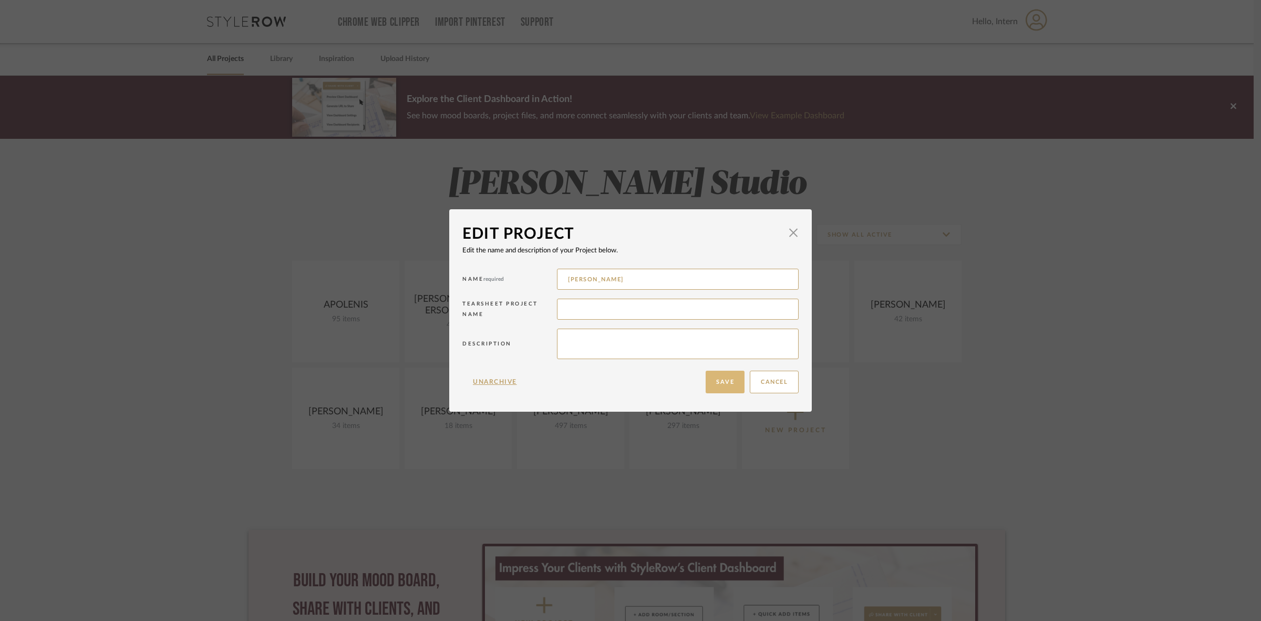
click at [720, 377] on button "Save" at bounding box center [725, 381] width 39 height 23
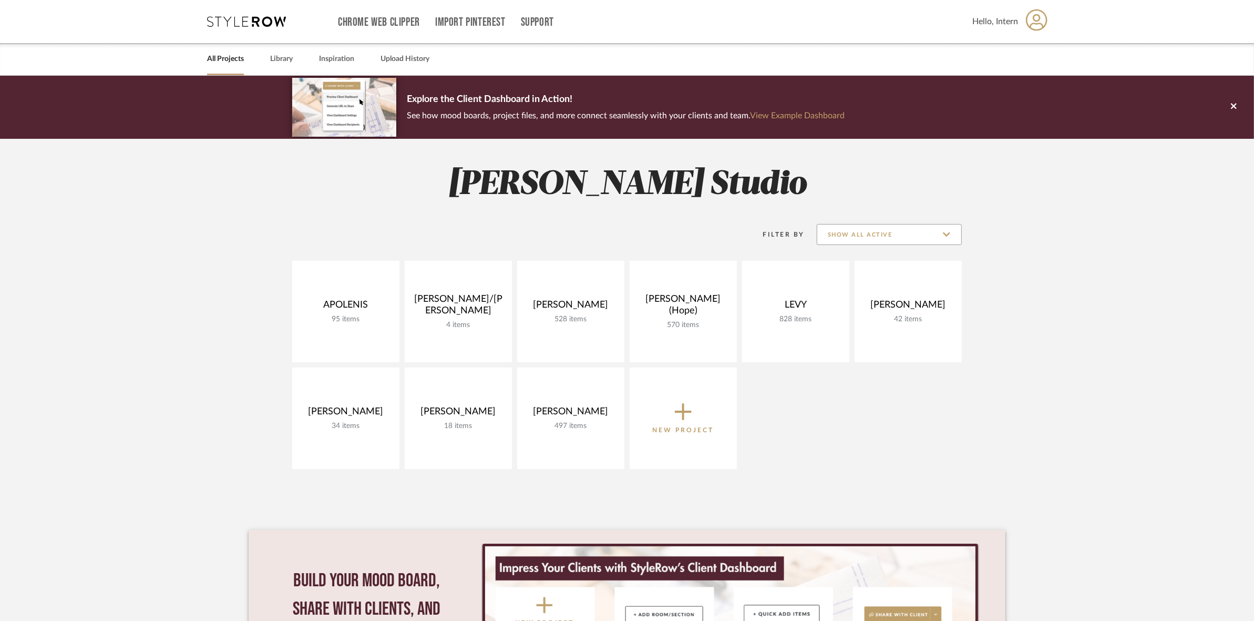
click at [842, 224] on input "Show All Active" at bounding box center [889, 234] width 145 height 21
click at [852, 310] on span "Archived" at bounding box center [890, 310] width 125 height 9
type input "Archived"
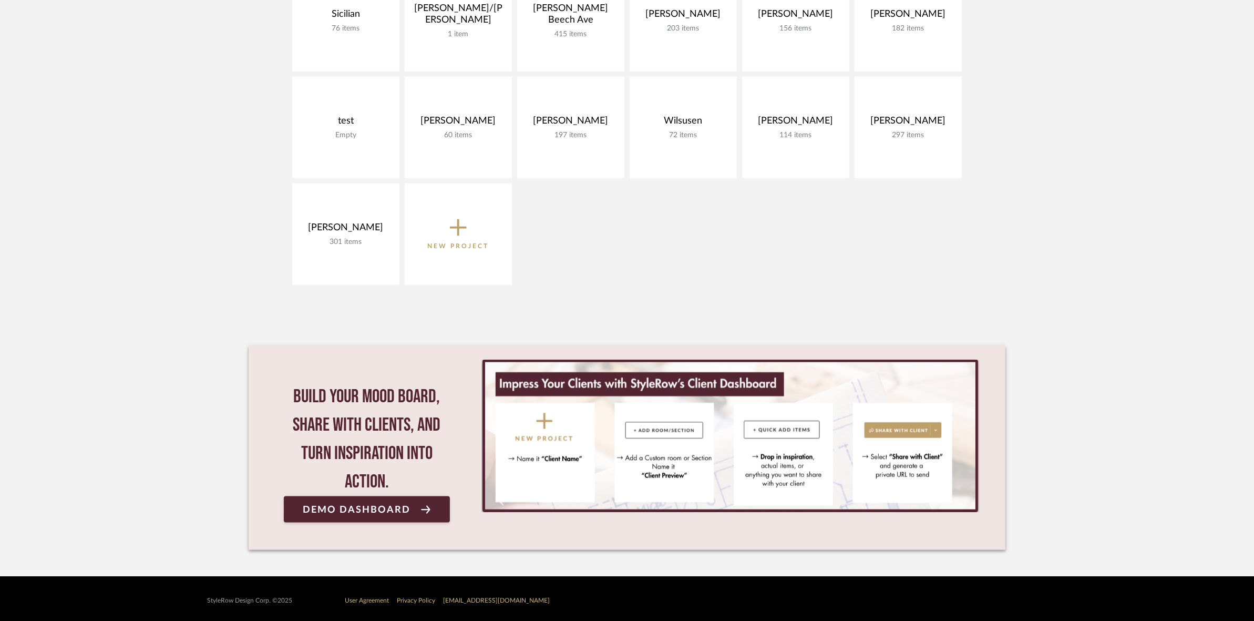
scroll to position [1680, 0]
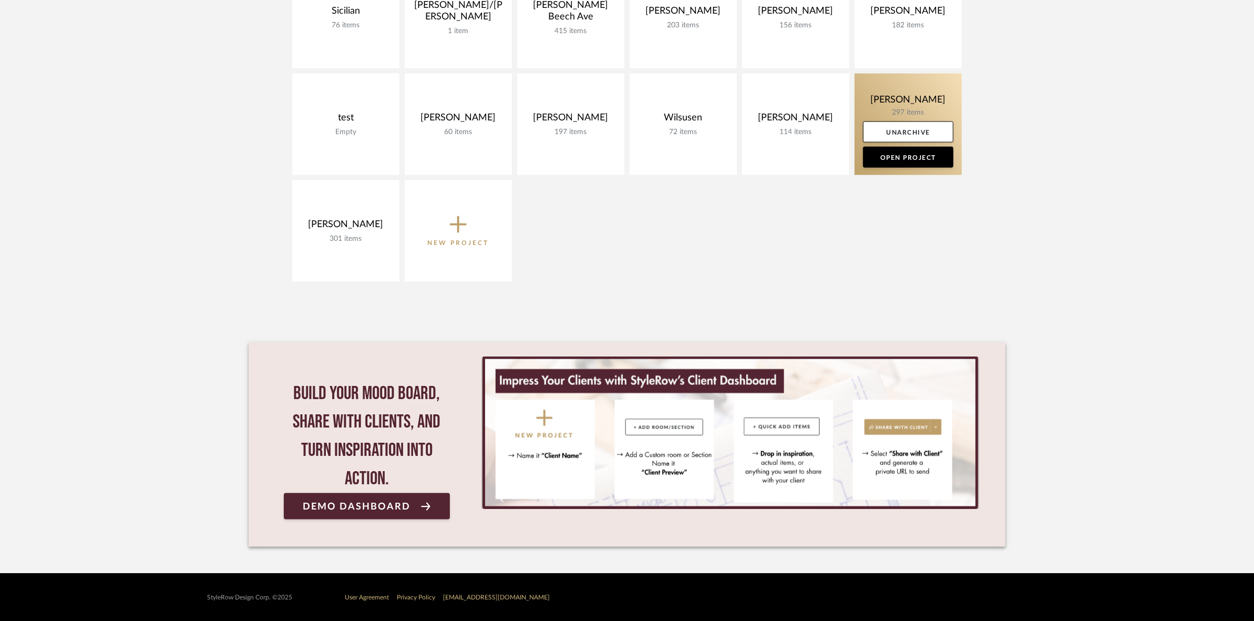
click at [867, 89] on link at bounding box center [907, 124] width 107 height 101
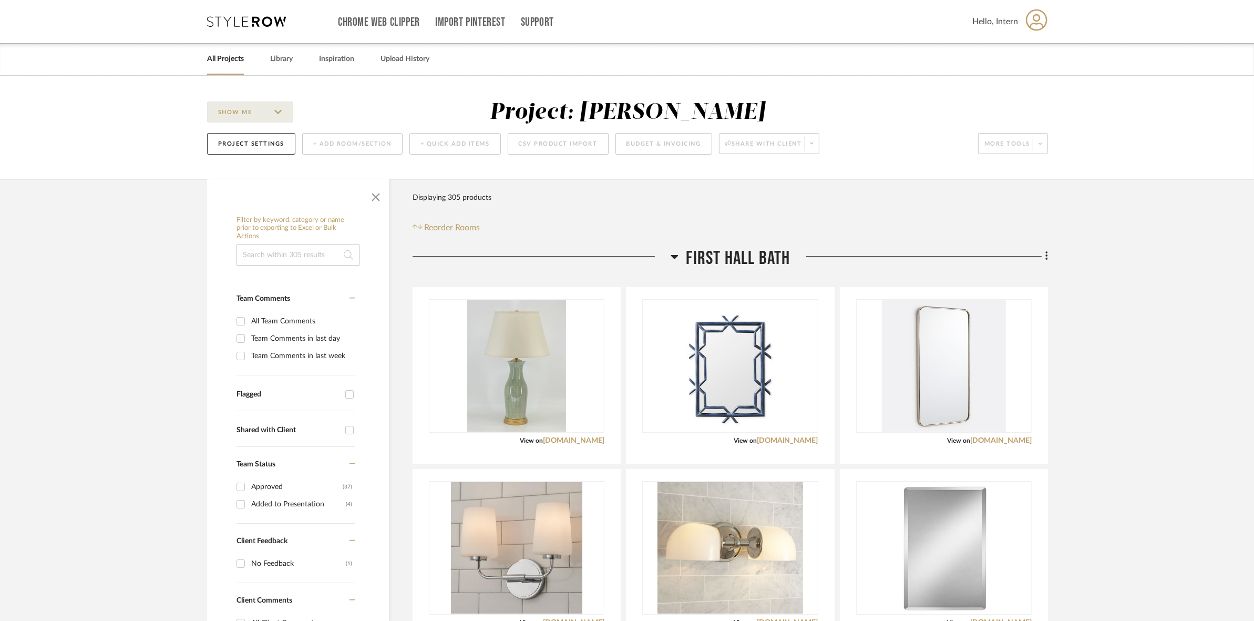
click at [262, 26] on icon at bounding box center [246, 21] width 79 height 11
